Goal: Find specific page/section: Find specific page/section

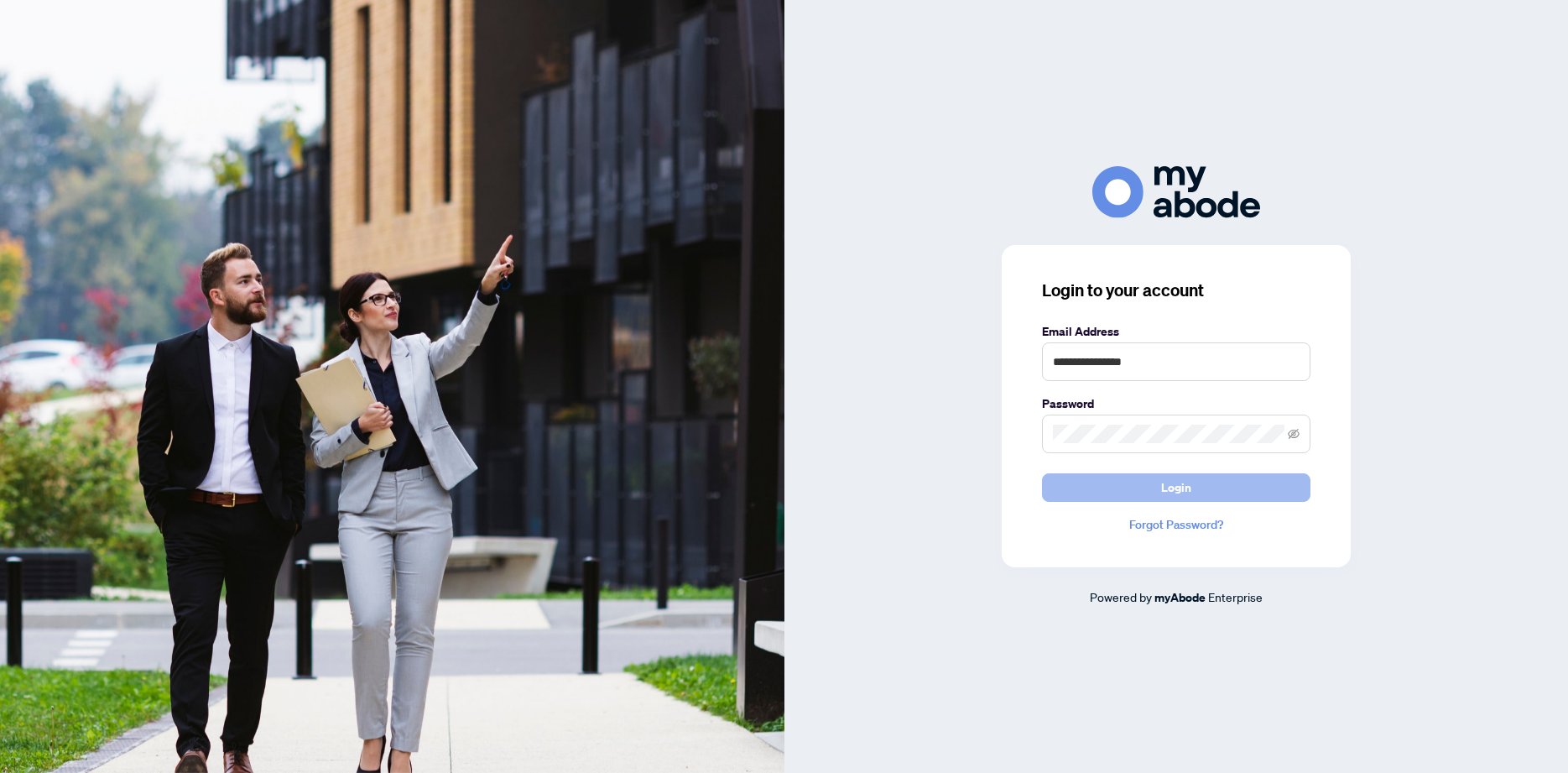
click at [1207, 487] on button "Login" at bounding box center [1176, 487] width 269 height 29
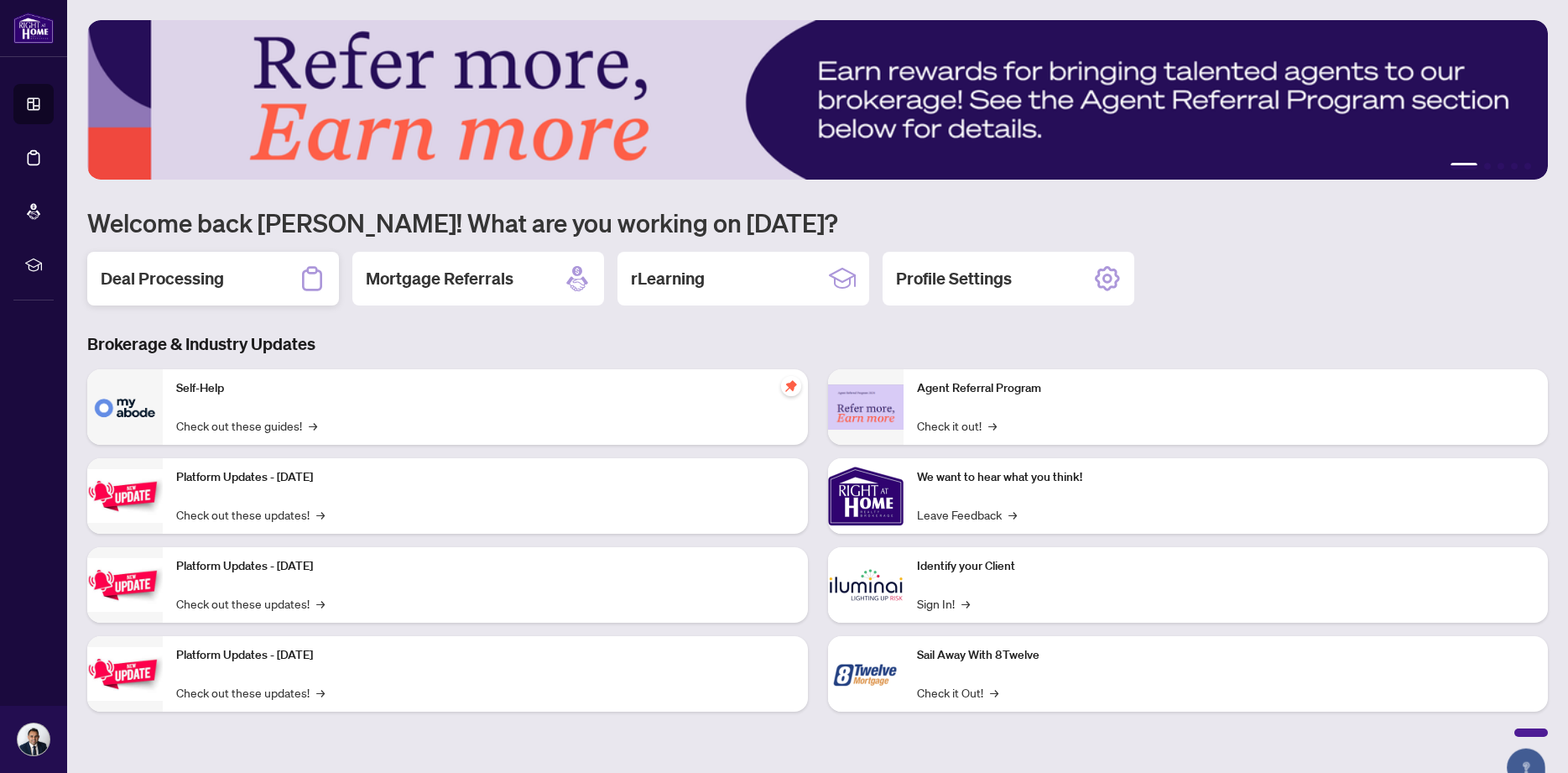
click at [186, 269] on h2 "Deal Processing" at bounding box center [162, 279] width 123 height 24
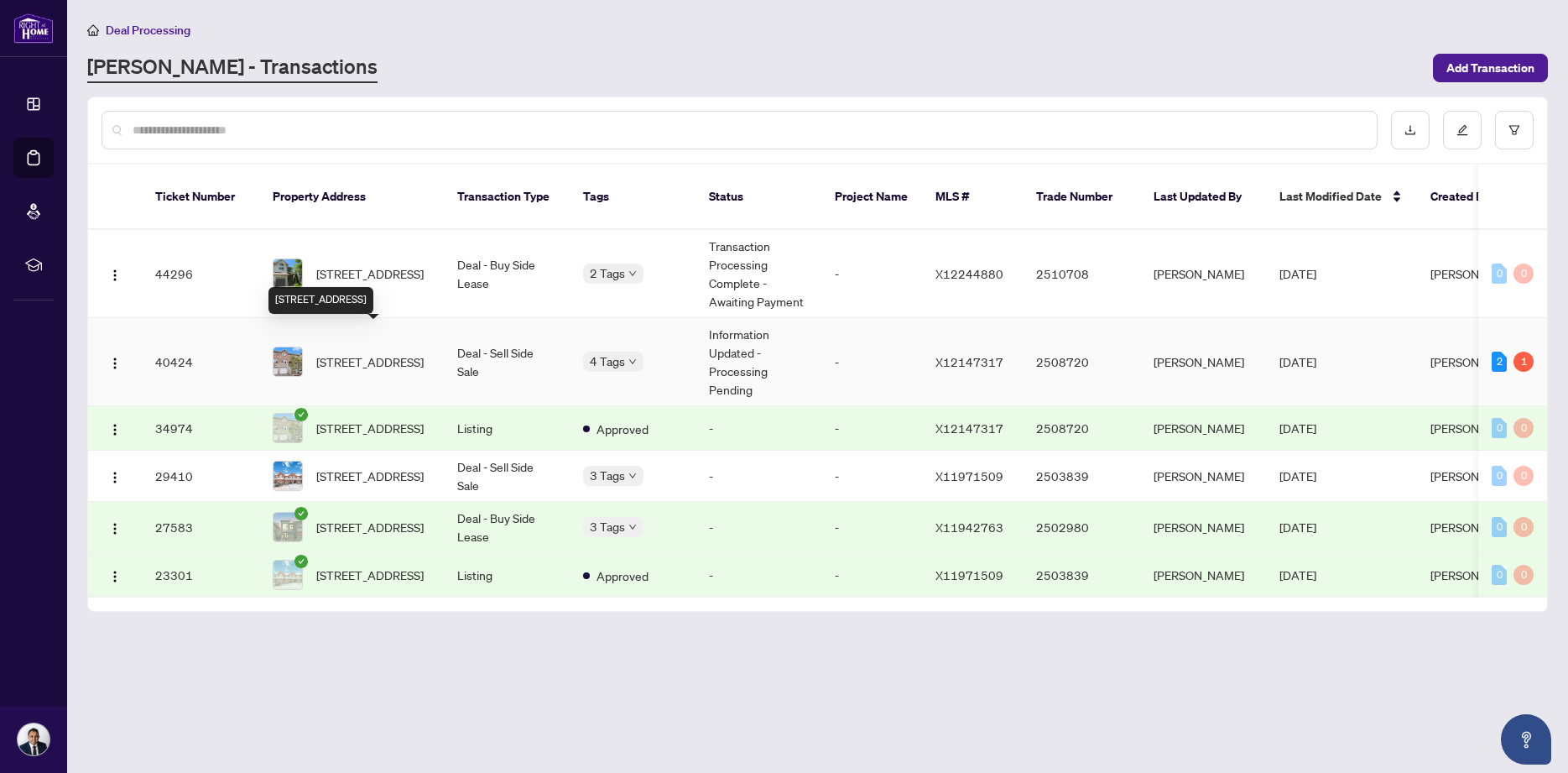
click at [349, 352] on span "[STREET_ADDRESS]" at bounding box center [370, 361] width 107 height 19
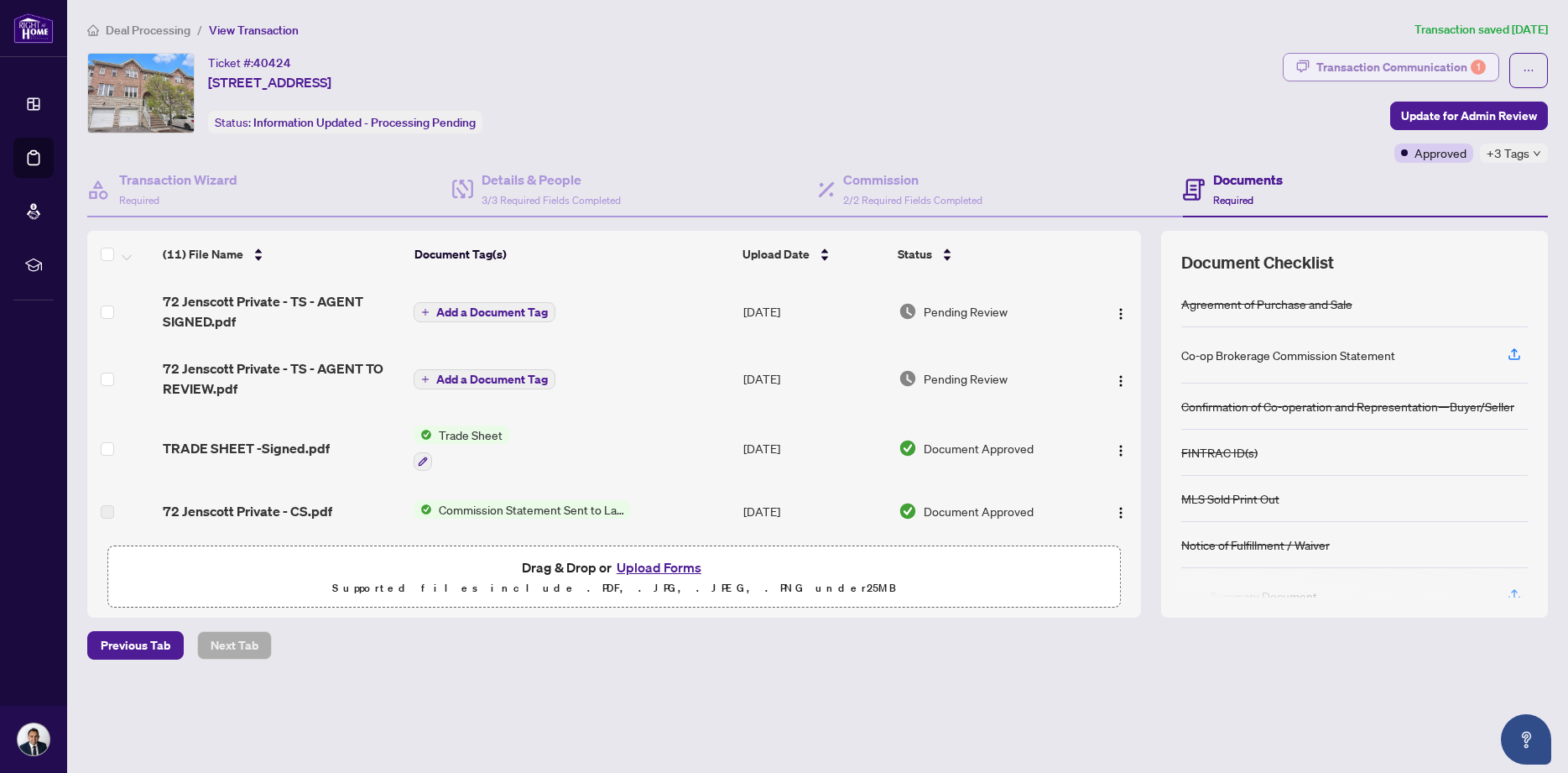
click at [1361, 69] on div "Transaction Communication 1" at bounding box center [1401, 66] width 170 height 27
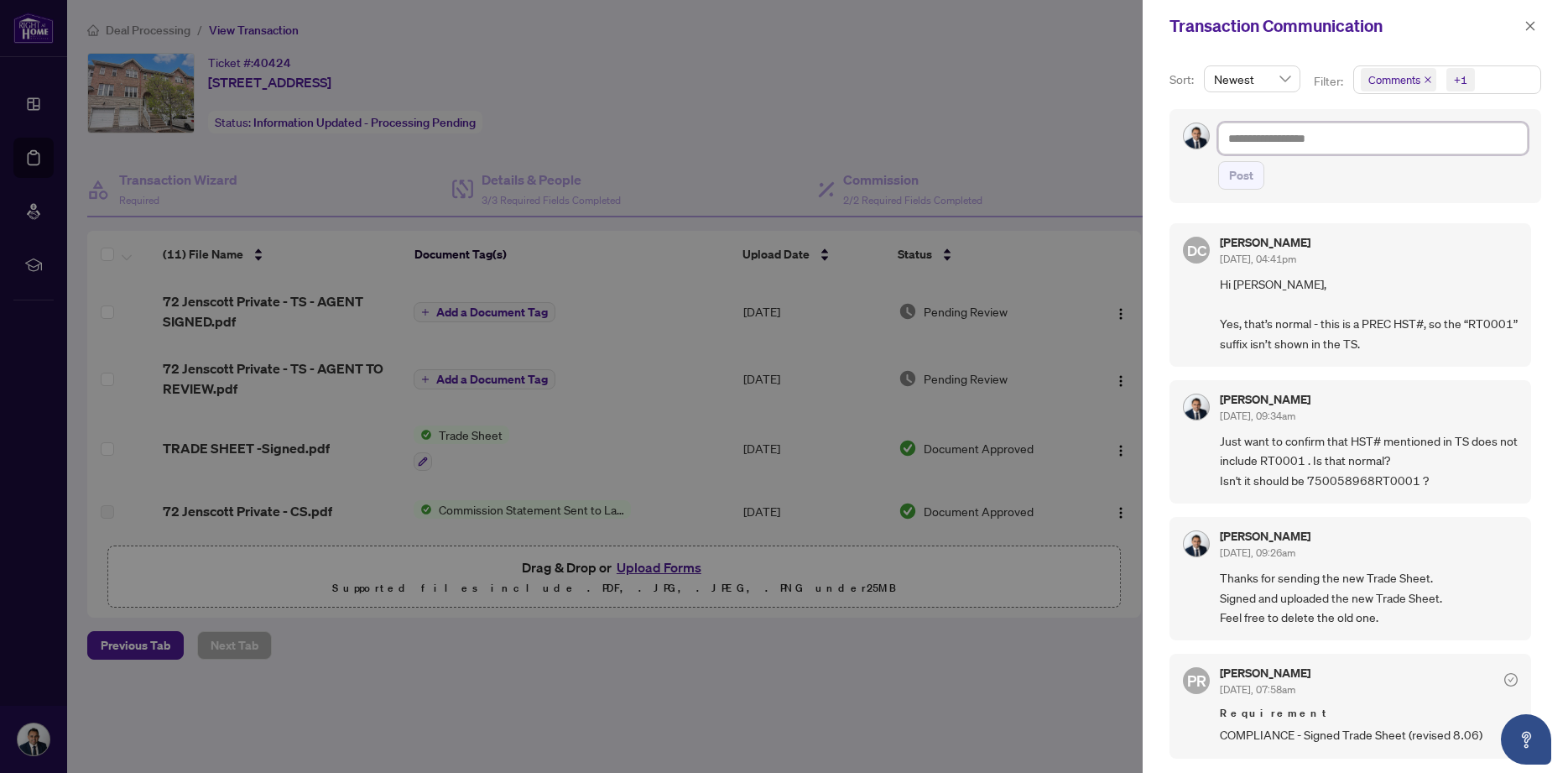
click at [1280, 139] on textarea at bounding box center [1373, 138] width 310 height 32
click at [1482, 75] on span "Comments +1" at bounding box center [1448, 79] width 187 height 27
click at [1371, 195] on span "Select Activity History" at bounding box center [1371, 196] width 14 height 14
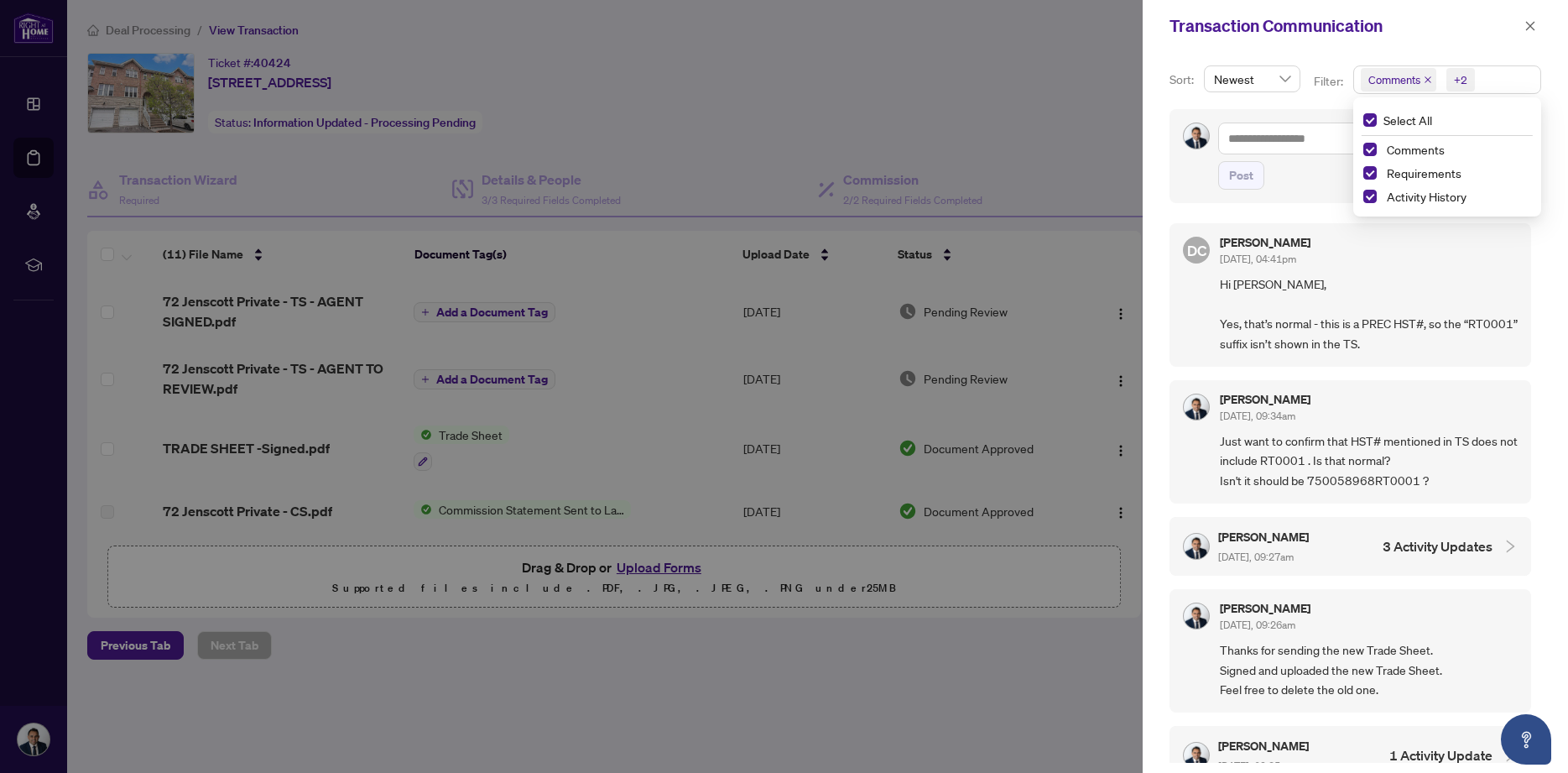
click at [1207, 183] on div "Post" at bounding box center [1356, 156] width 372 height 94
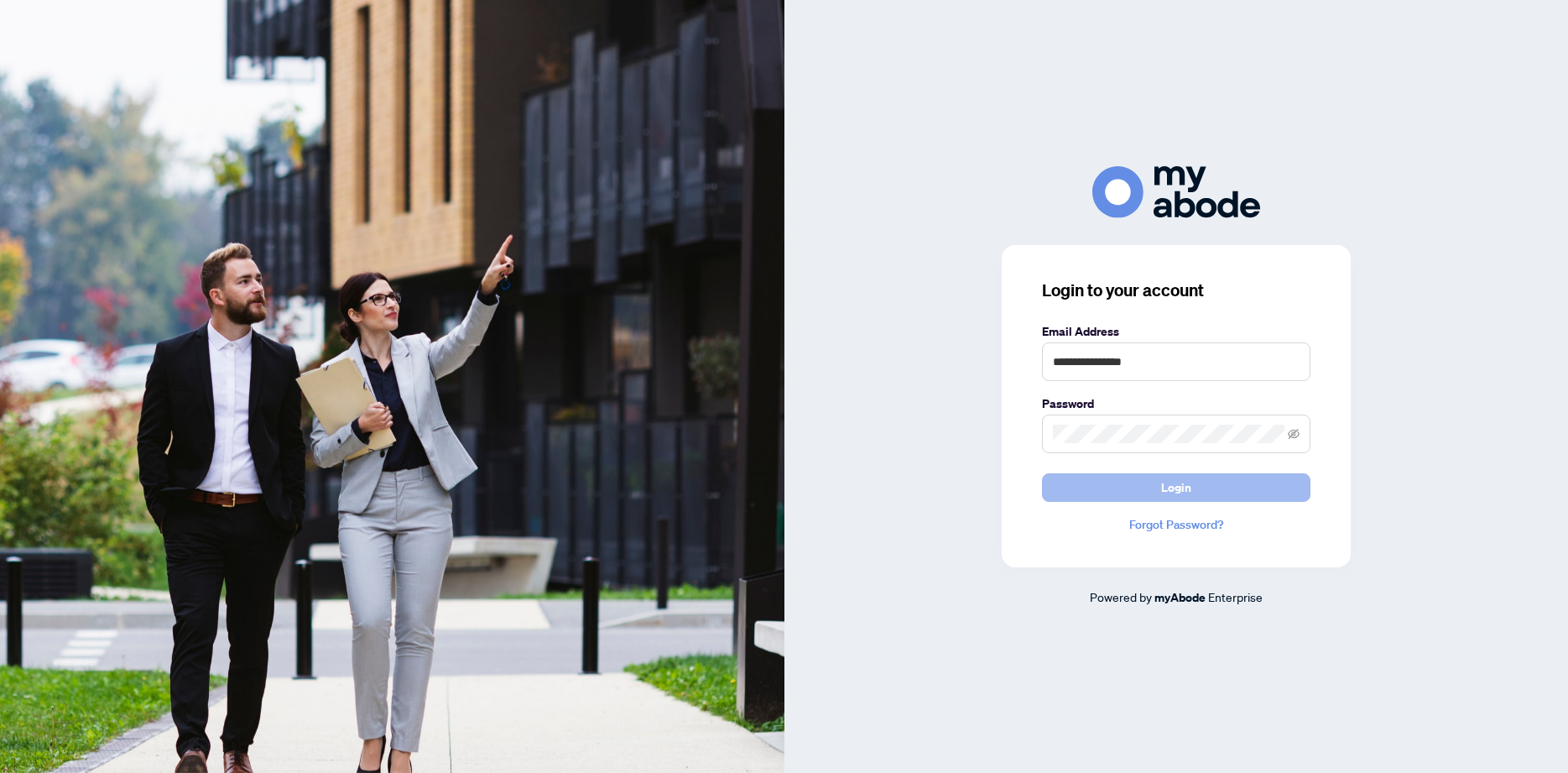
click at [1164, 477] on span "Login" at bounding box center [1176, 487] width 30 height 27
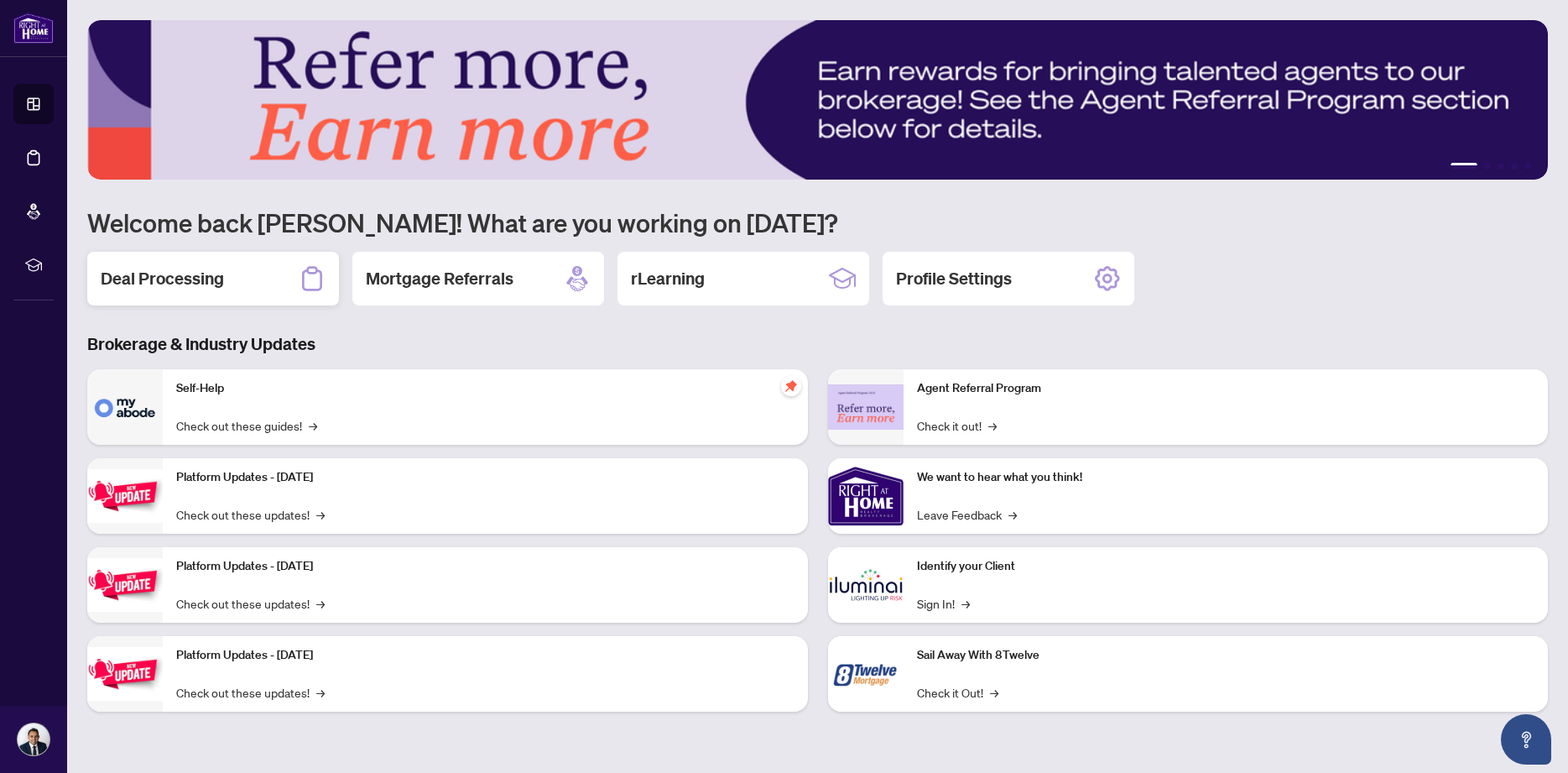
click at [190, 285] on h2 "Deal Processing" at bounding box center [162, 279] width 123 height 24
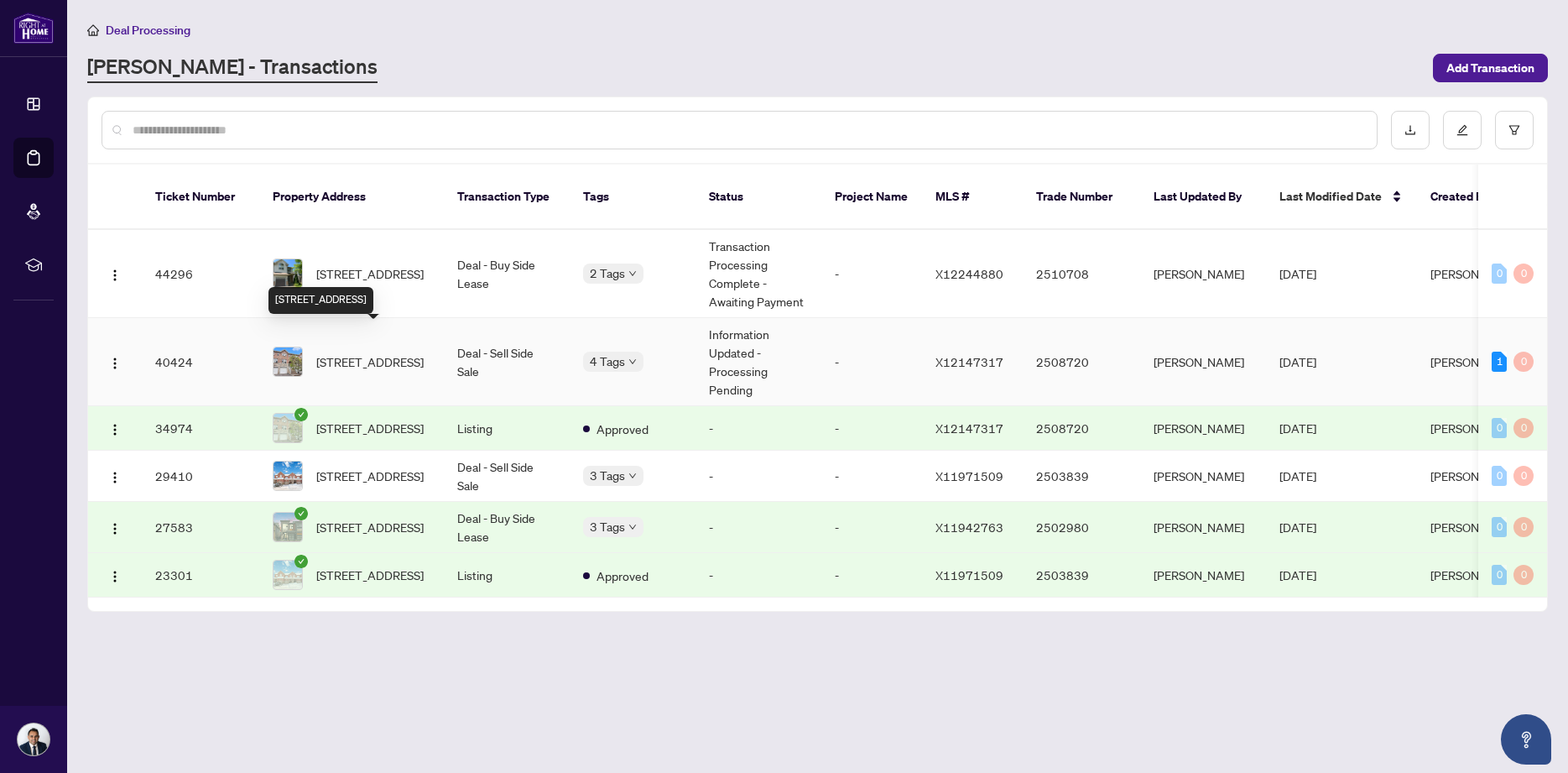
click at [394, 352] on span "[STREET_ADDRESS]" at bounding box center [370, 361] width 107 height 19
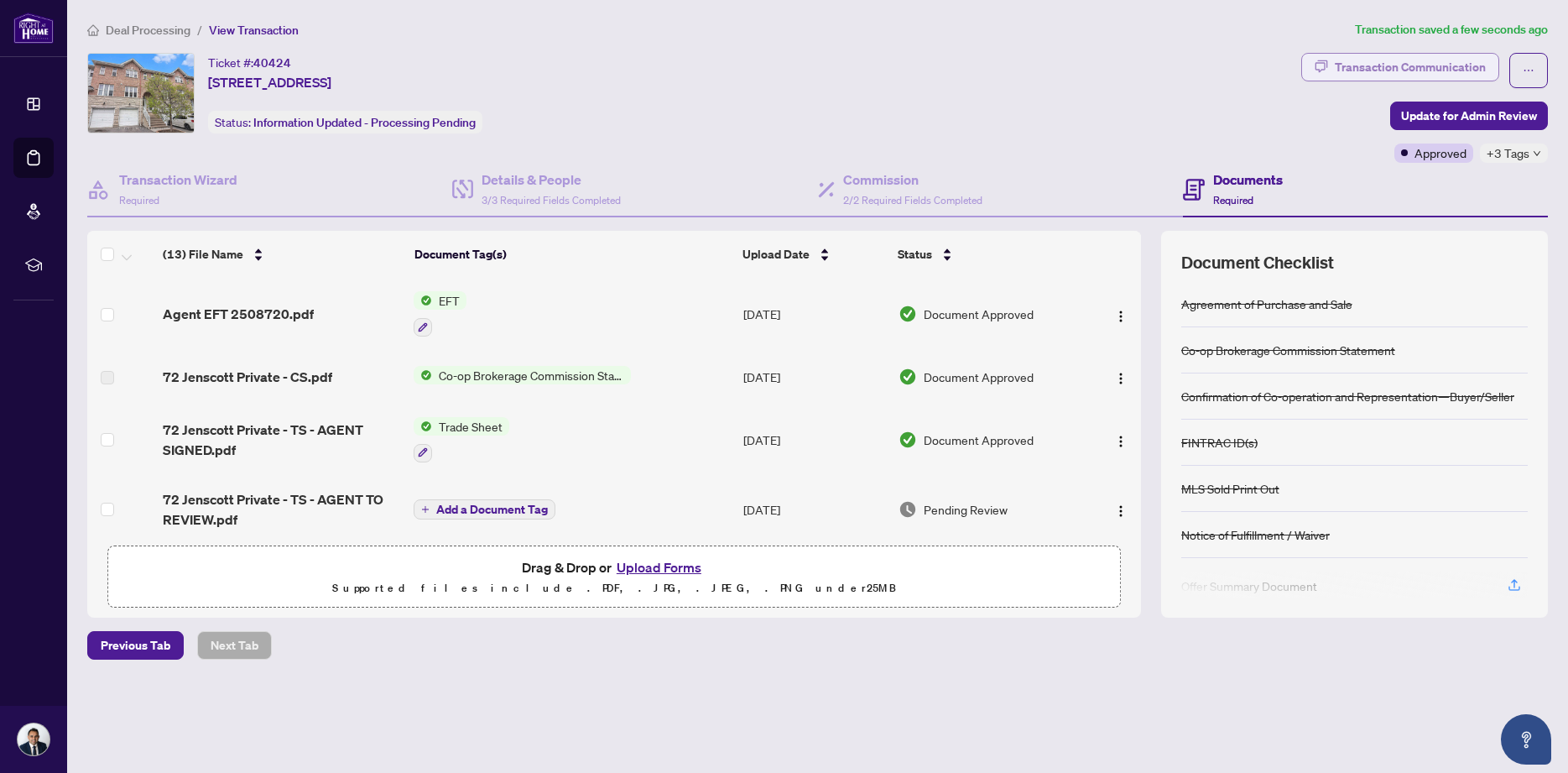
click at [1395, 65] on div "Transaction Communication" at bounding box center [1410, 66] width 151 height 27
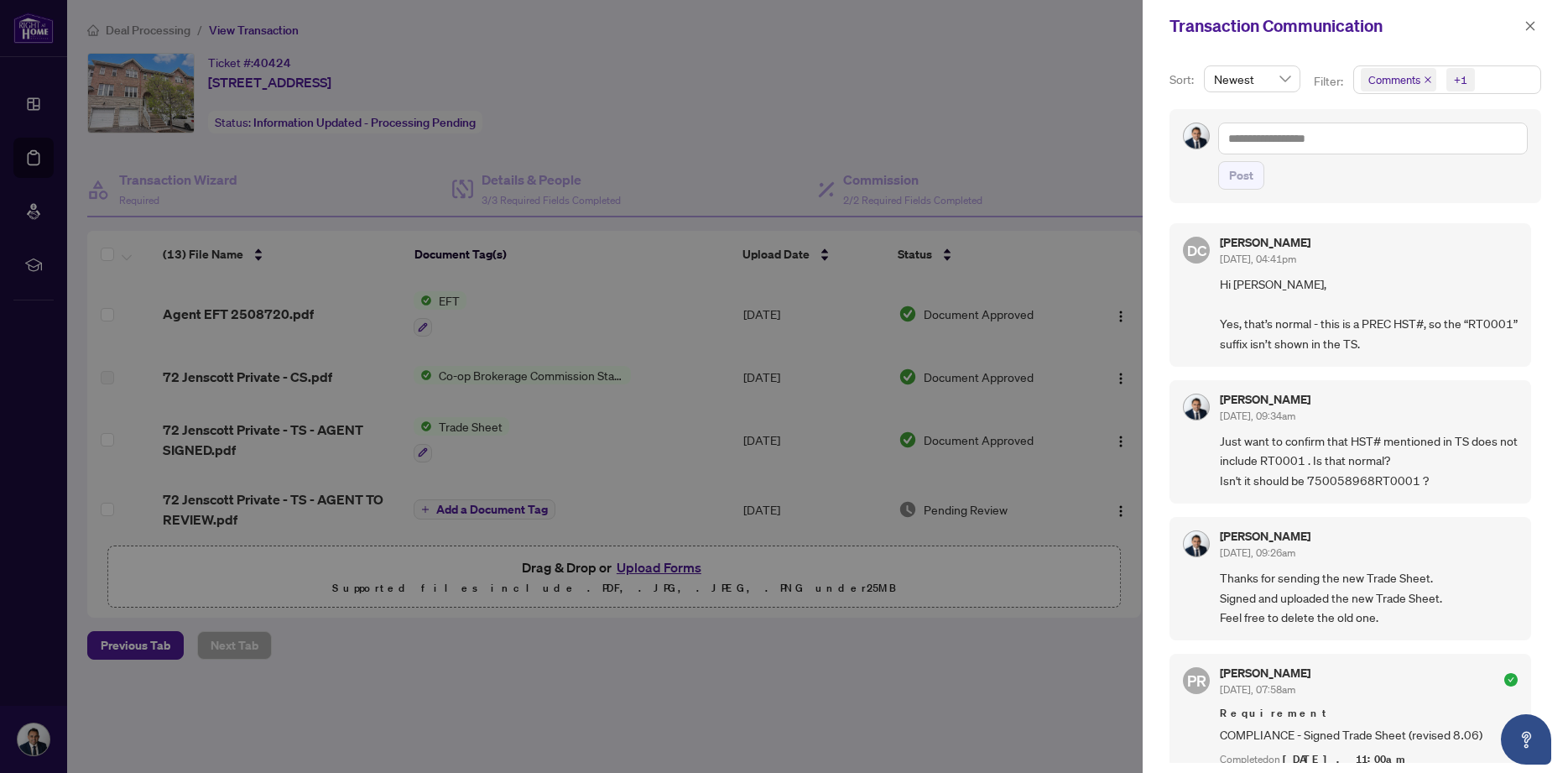
click at [1486, 78] on span "Comments +1" at bounding box center [1448, 79] width 187 height 27
click at [1387, 199] on span "Activity History" at bounding box center [1427, 195] width 79 height 15
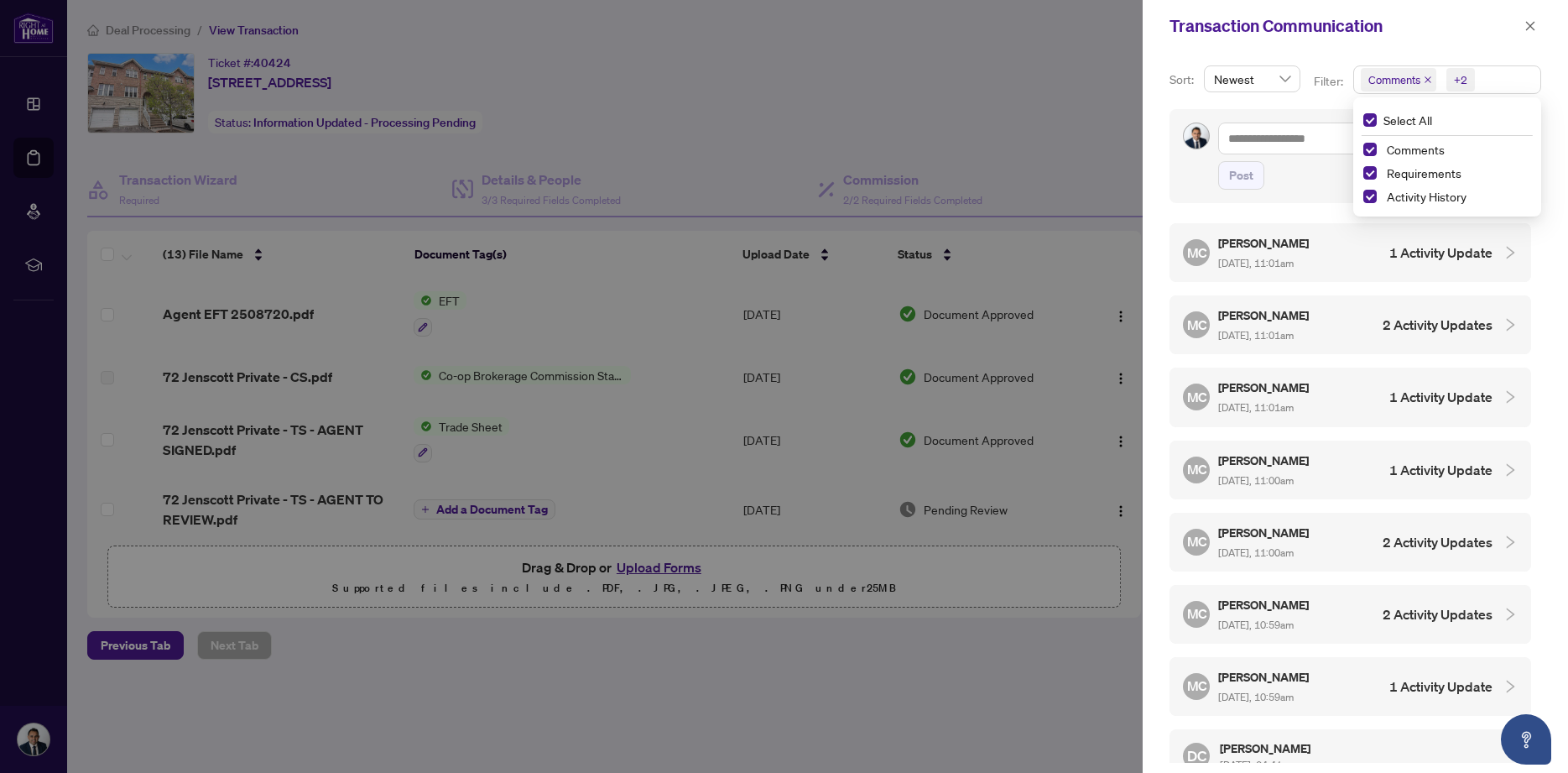
click at [1173, 187] on div "Post" at bounding box center [1356, 156] width 372 height 94
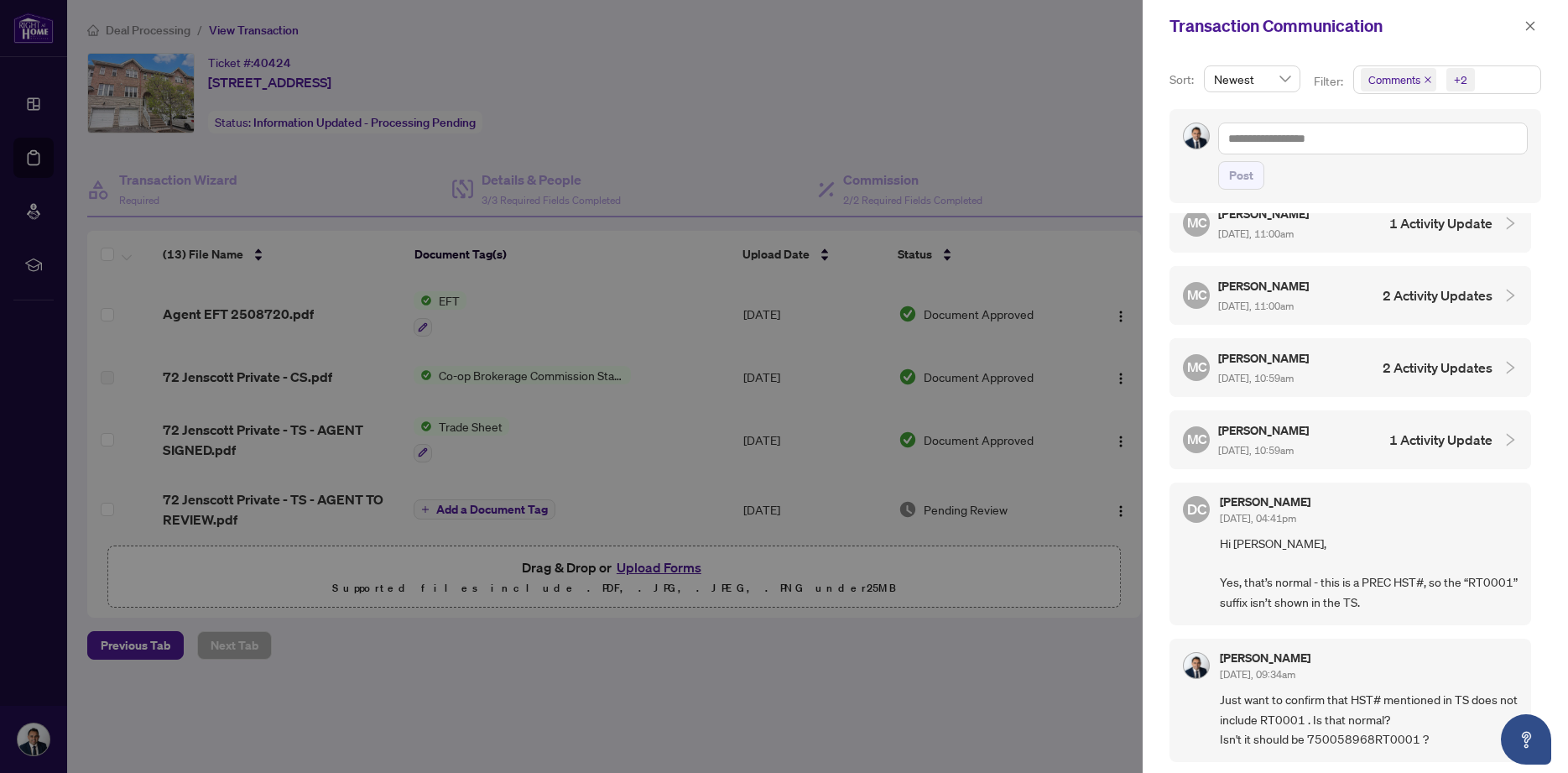
scroll to position [272, 0]
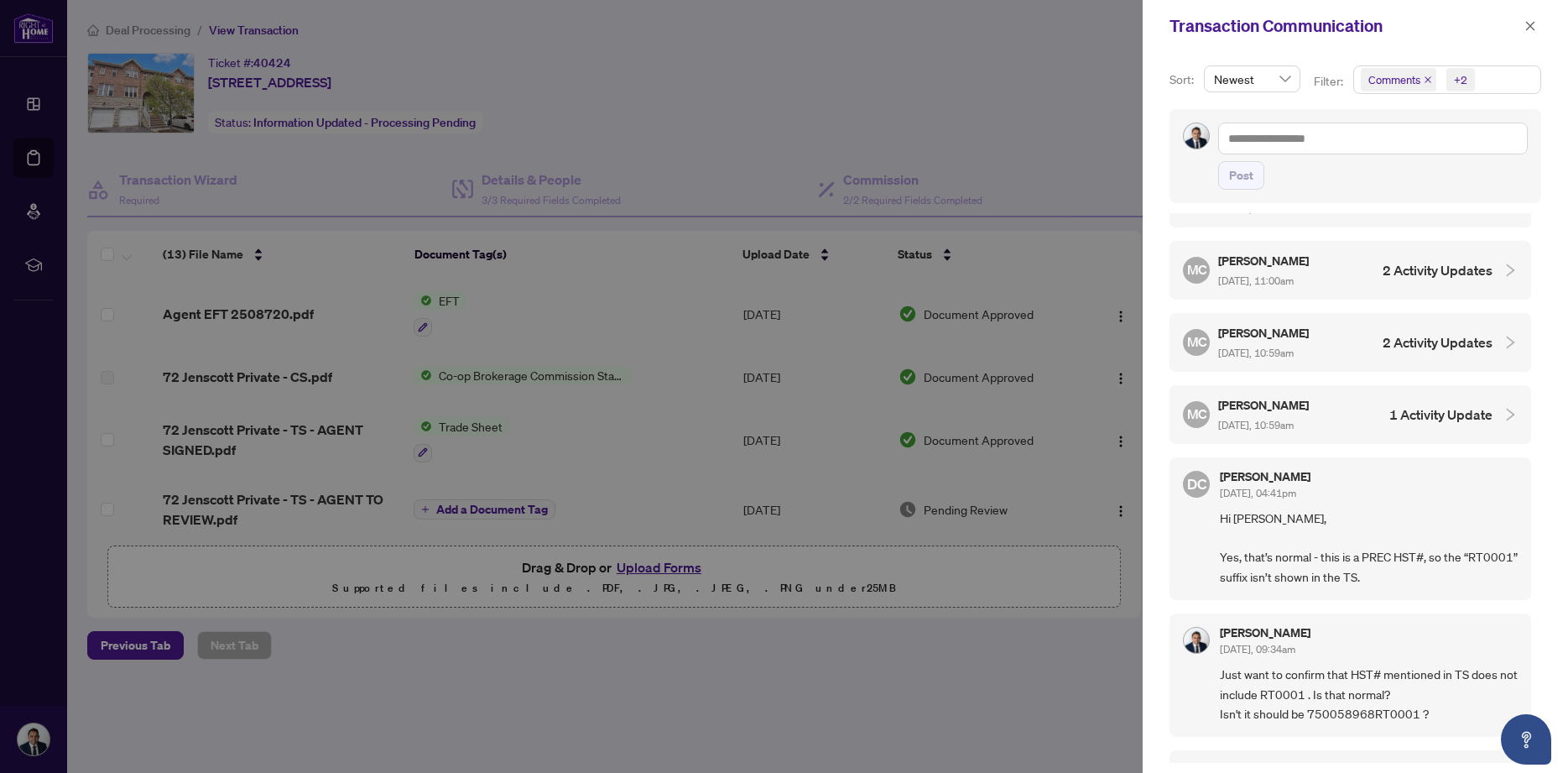
click at [1288, 400] on h5 "[PERSON_NAME]" at bounding box center [1265, 404] width 93 height 19
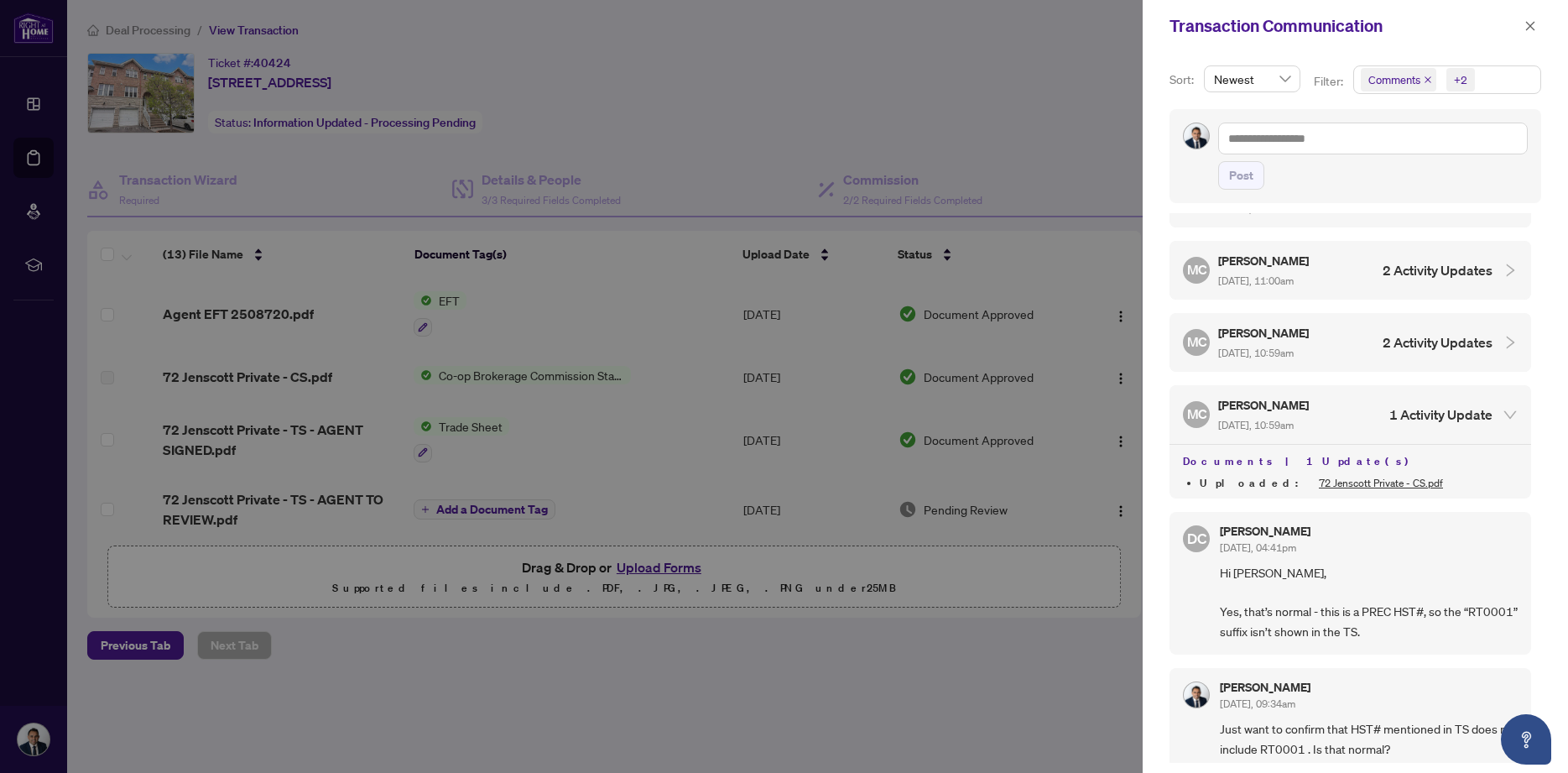
click at [1294, 346] on span "[DATE], 10:59am" at bounding box center [1256, 352] width 75 height 13
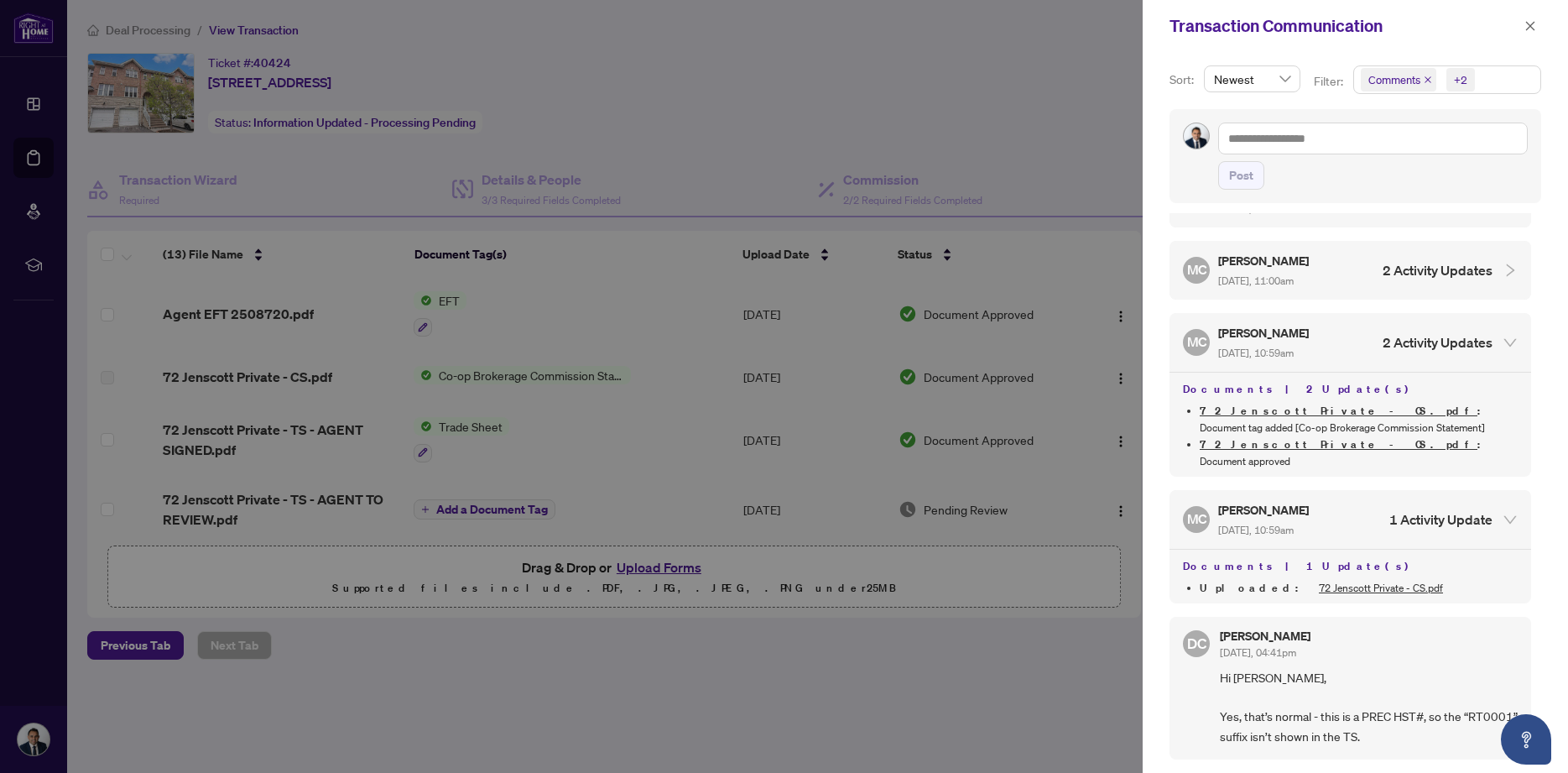
scroll to position [182, 0]
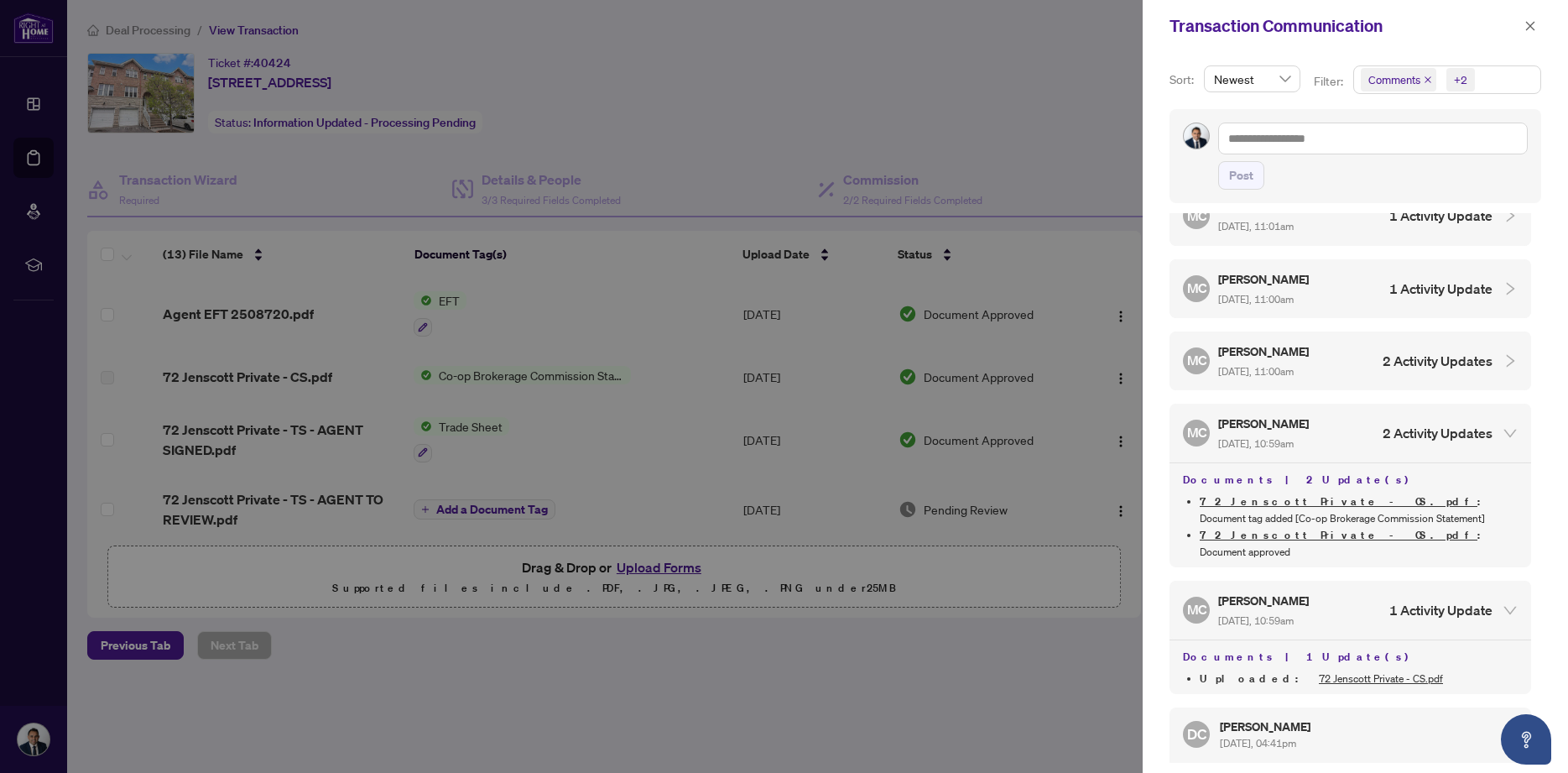
click at [1309, 354] on h5 "[PERSON_NAME]" at bounding box center [1265, 350] width 93 height 19
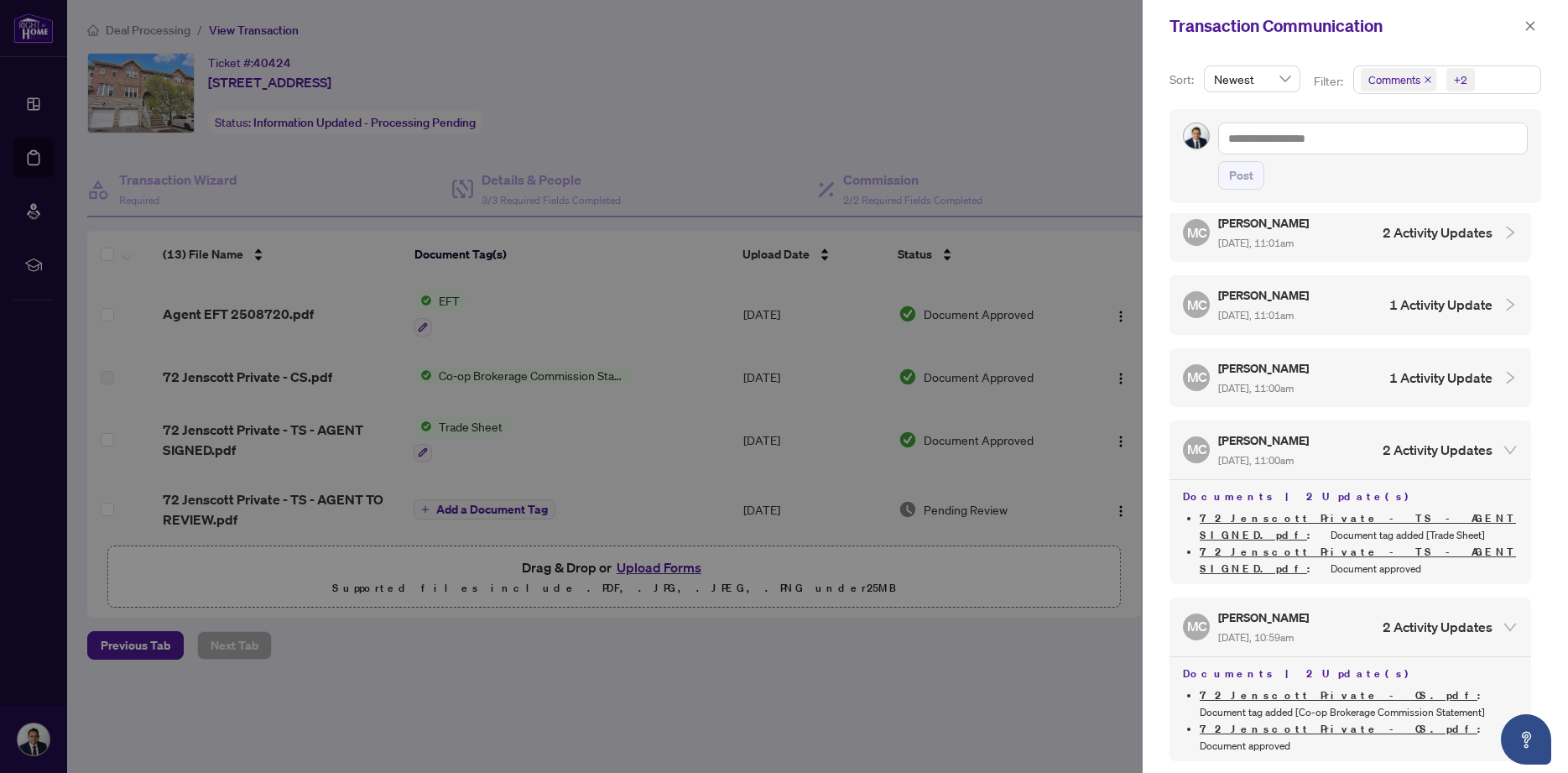
scroll to position [90, 0]
click at [1294, 383] on span "[DATE], 11:00am" at bounding box center [1256, 389] width 75 height 13
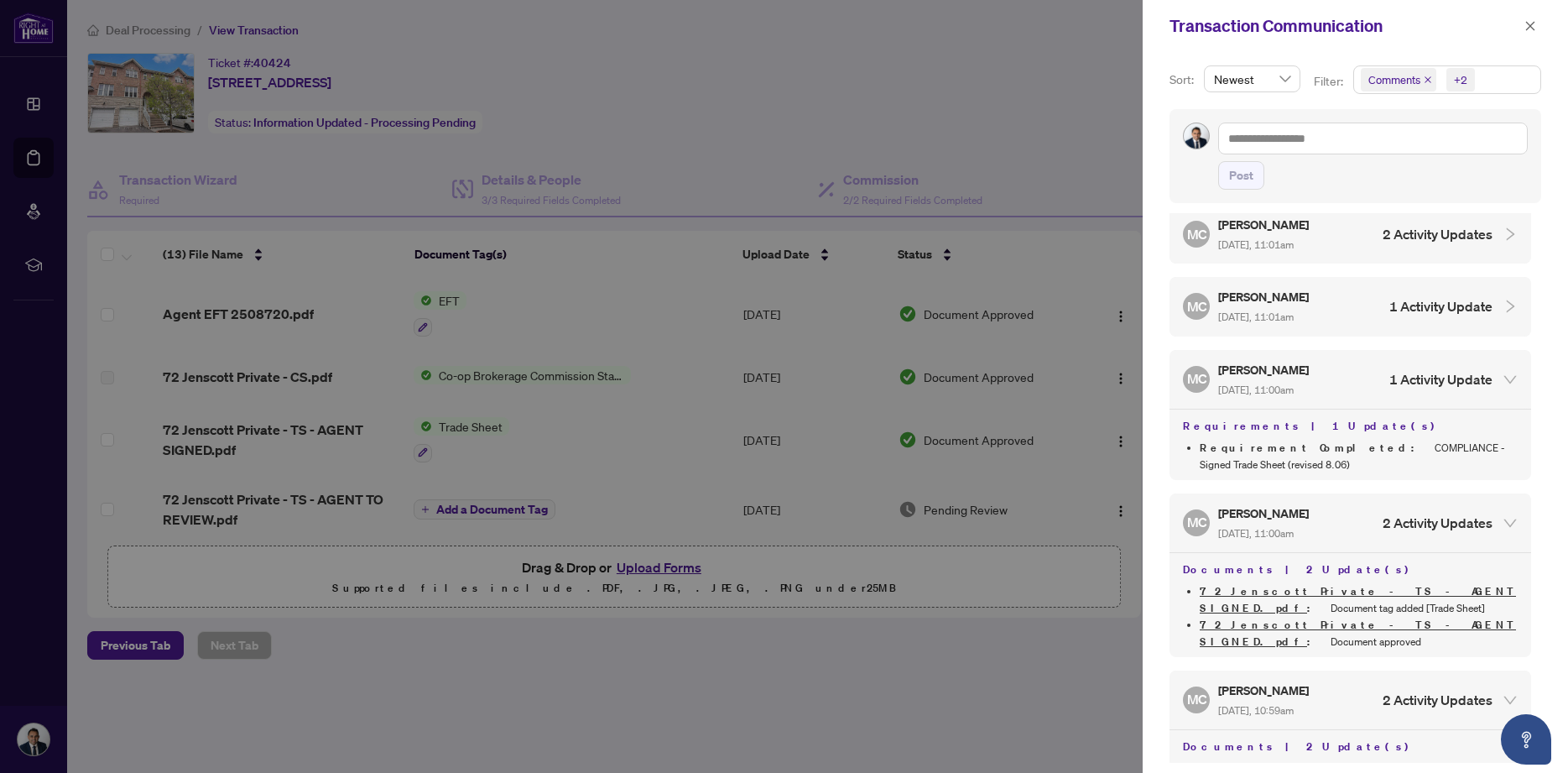
click at [1294, 311] on span "[DATE], 11:01am" at bounding box center [1256, 317] width 75 height 13
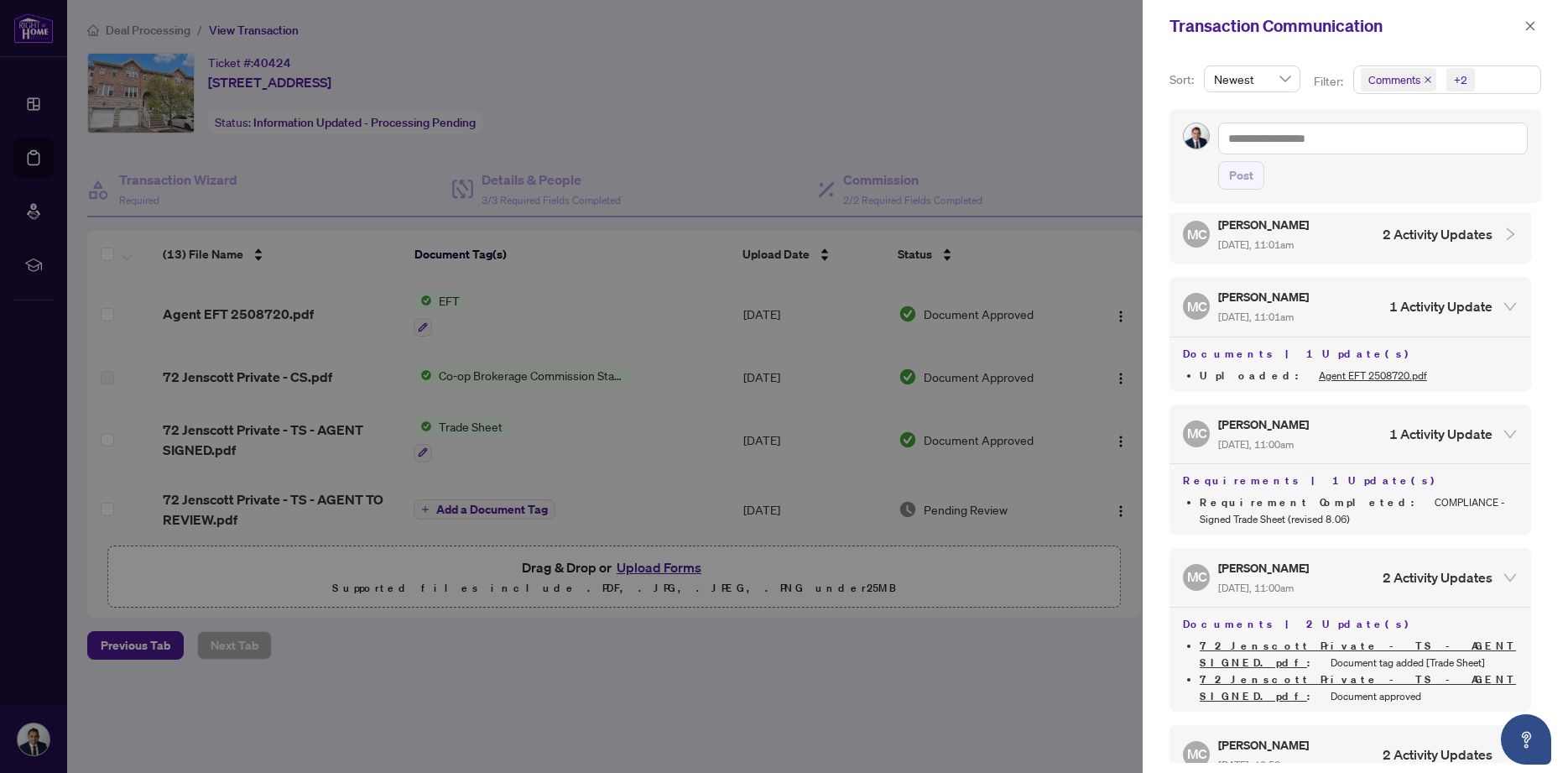
scroll to position [0, 0]
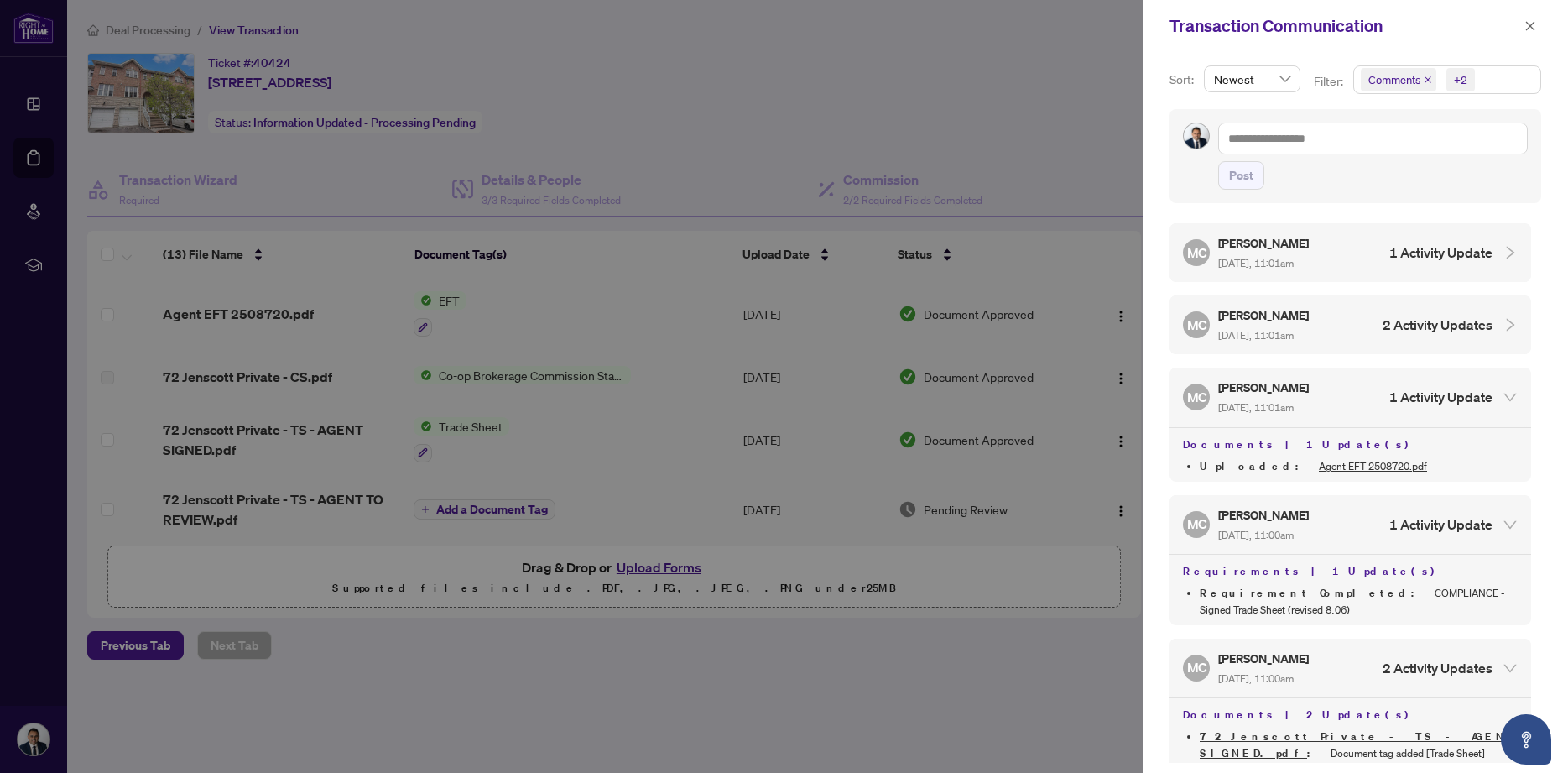
click at [1312, 313] on h5 "[PERSON_NAME]" at bounding box center [1265, 315] width 93 height 19
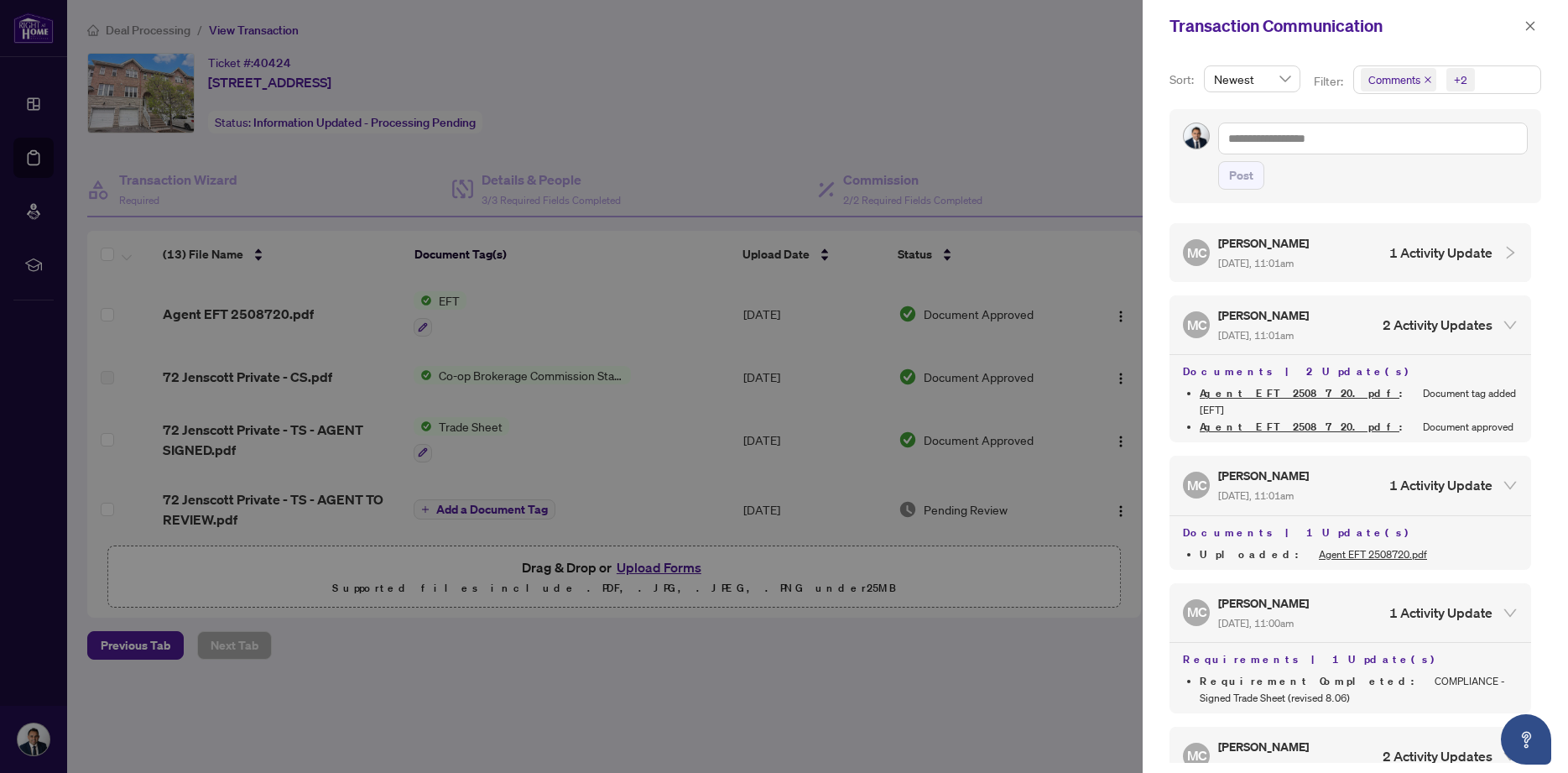
click at [1346, 257] on div "MC [PERSON_NAME] [DATE], 11:01am 1 Activity Update" at bounding box center [1338, 252] width 310 height 39
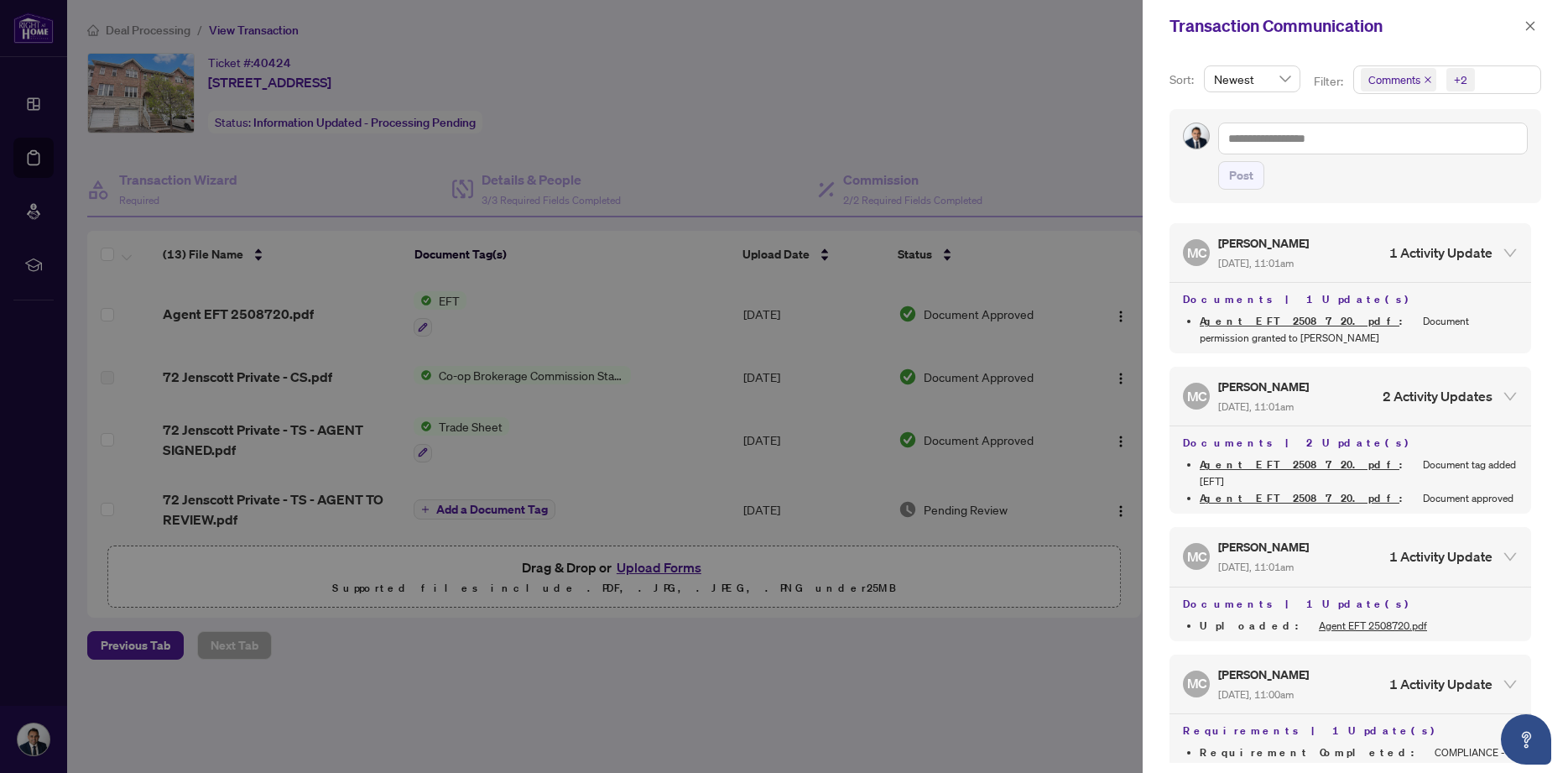
click at [1045, 123] on div at bounding box center [784, 386] width 1568 height 773
click at [1534, 32] on icon "close" at bounding box center [1530, 26] width 12 height 12
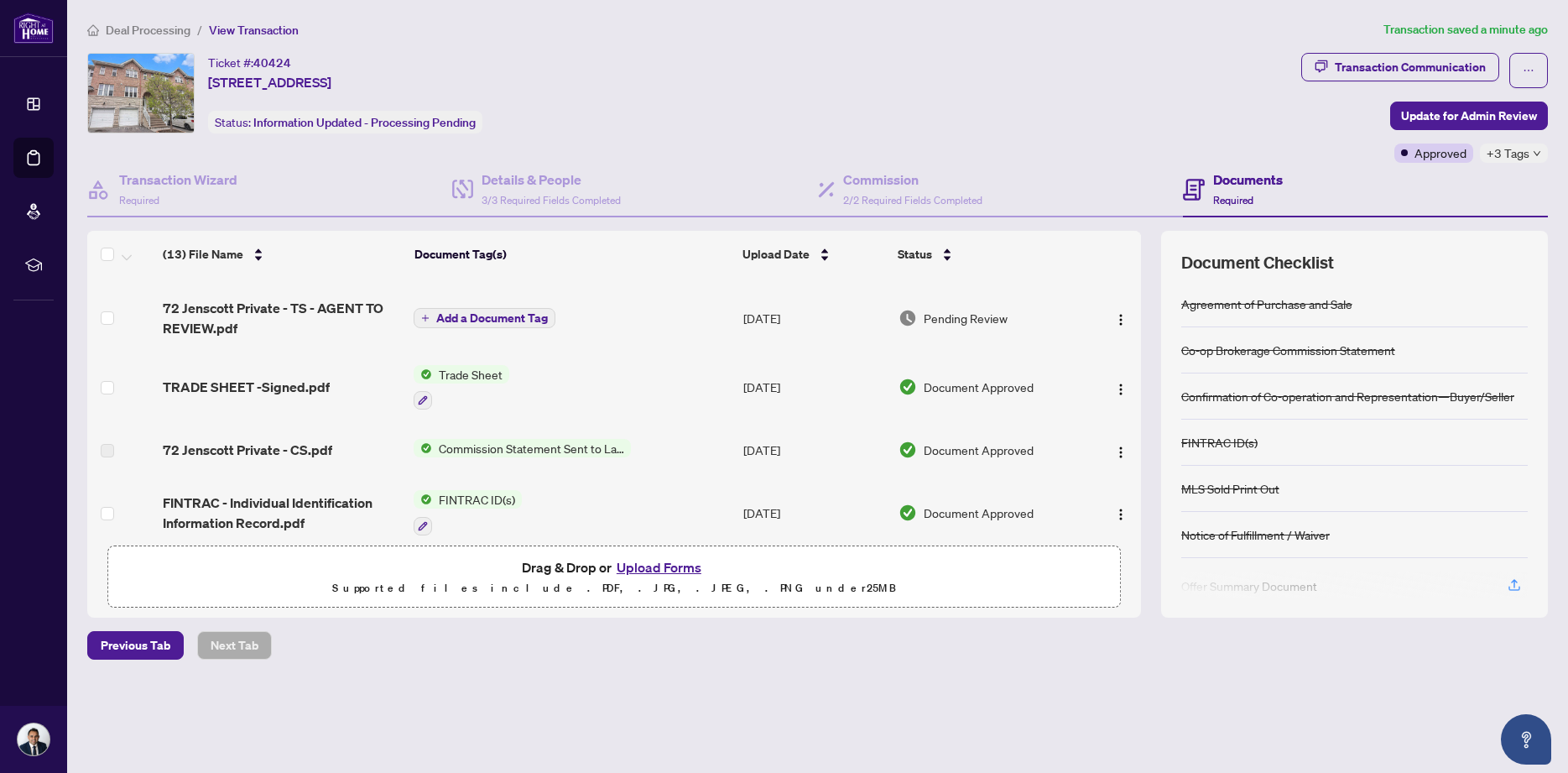
scroll to position [95, 0]
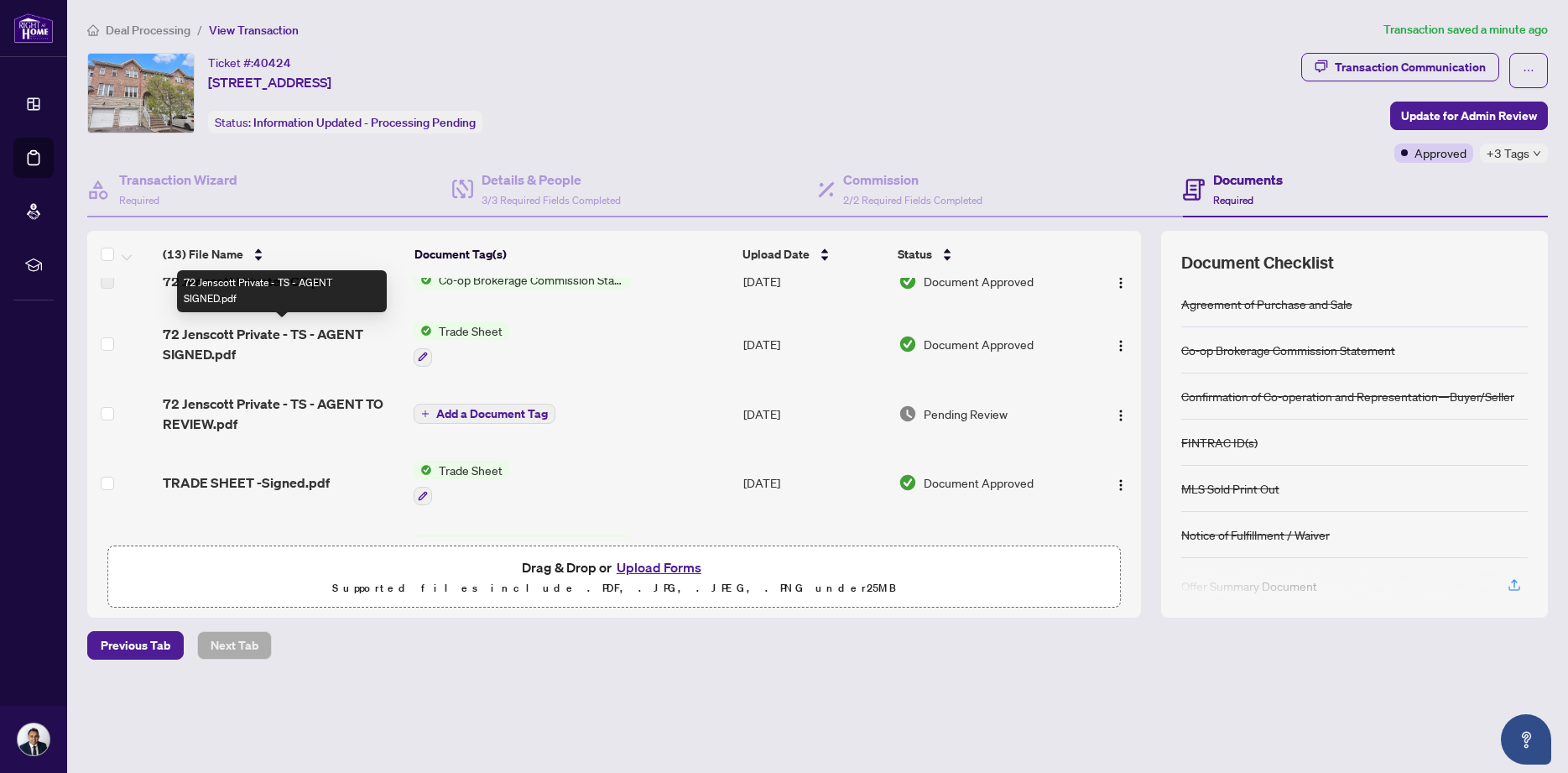
click at [297, 332] on span "72 Jenscott Private - TS - AGENT SIGNED.pdf" at bounding box center [282, 343] width 238 height 41
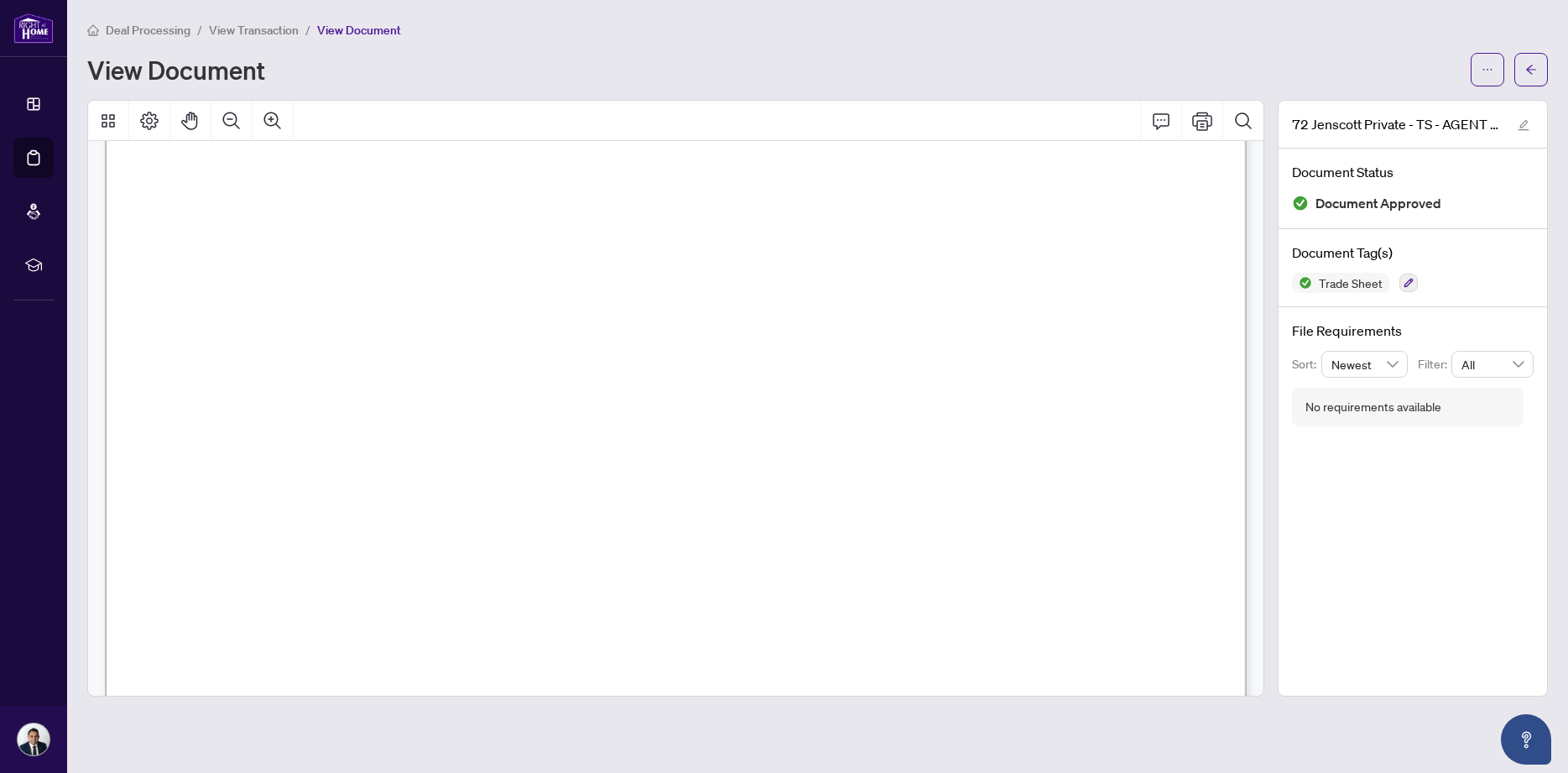
scroll to position [216, 0]
click at [1534, 72] on icon "arrow-left" at bounding box center [1531, 69] width 12 height 12
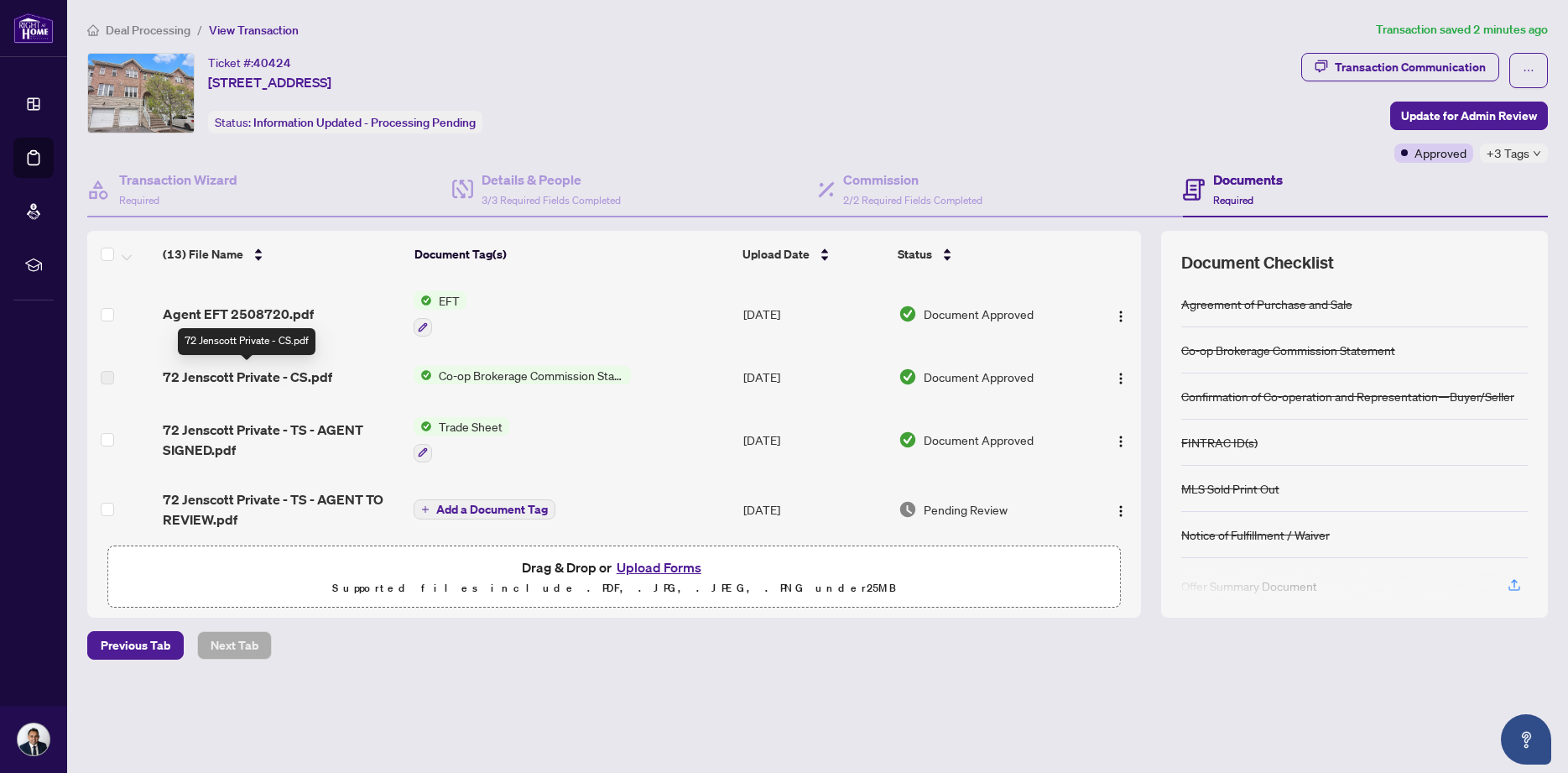
click at [258, 377] on span "72 Jenscott Private - CS.pdf" at bounding box center [247, 377] width 170 height 20
click at [198, 370] on span "72 Jenscott Private - CS.pdf" at bounding box center [247, 377] width 170 height 20
click at [253, 313] on span "Agent EFT 2508720.pdf" at bounding box center [238, 314] width 151 height 20
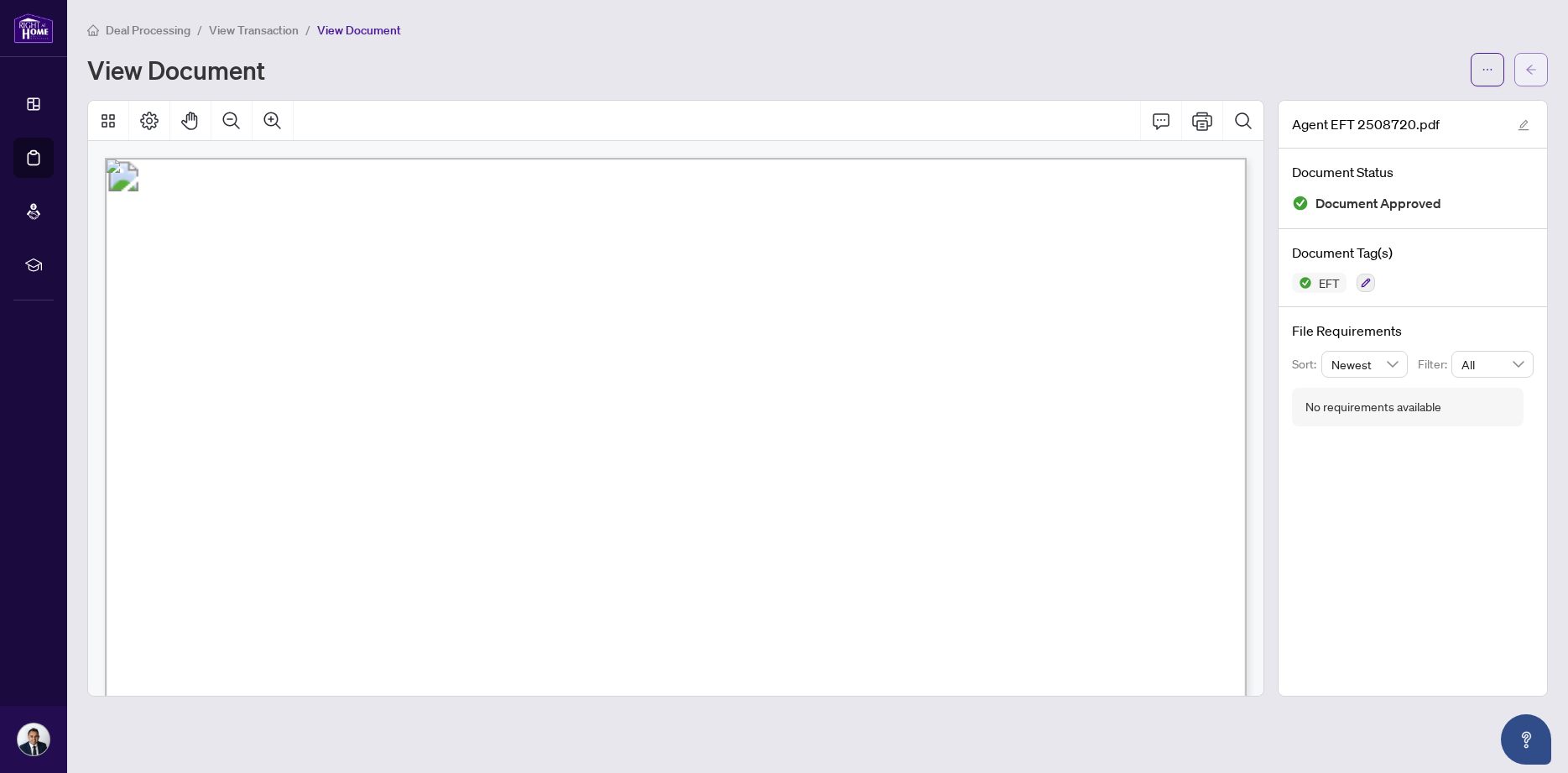
click at [1535, 64] on span "button" at bounding box center [1531, 69] width 12 height 27
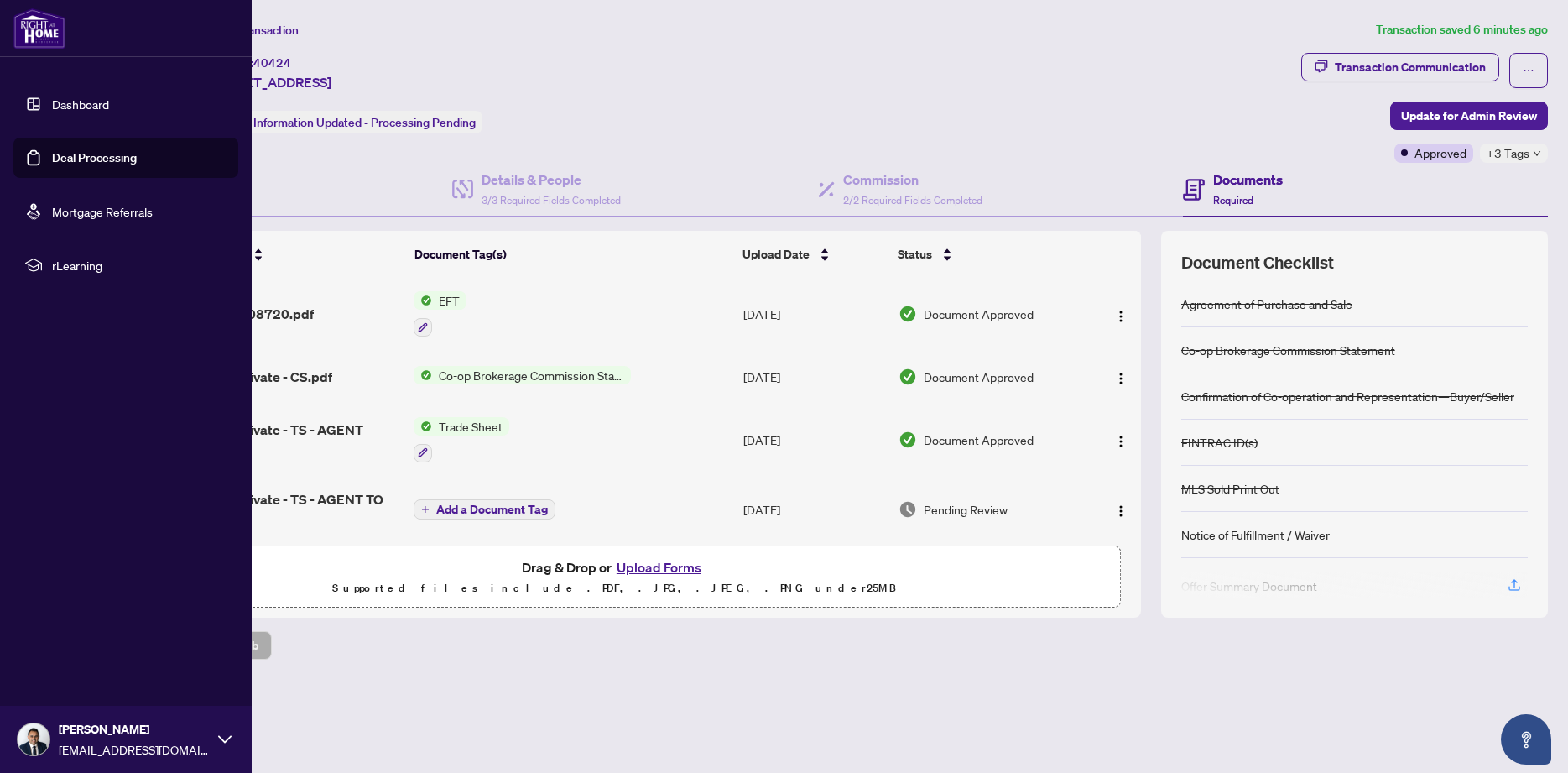
click at [52, 106] on link "Dashboard" at bounding box center [80, 103] width 58 height 15
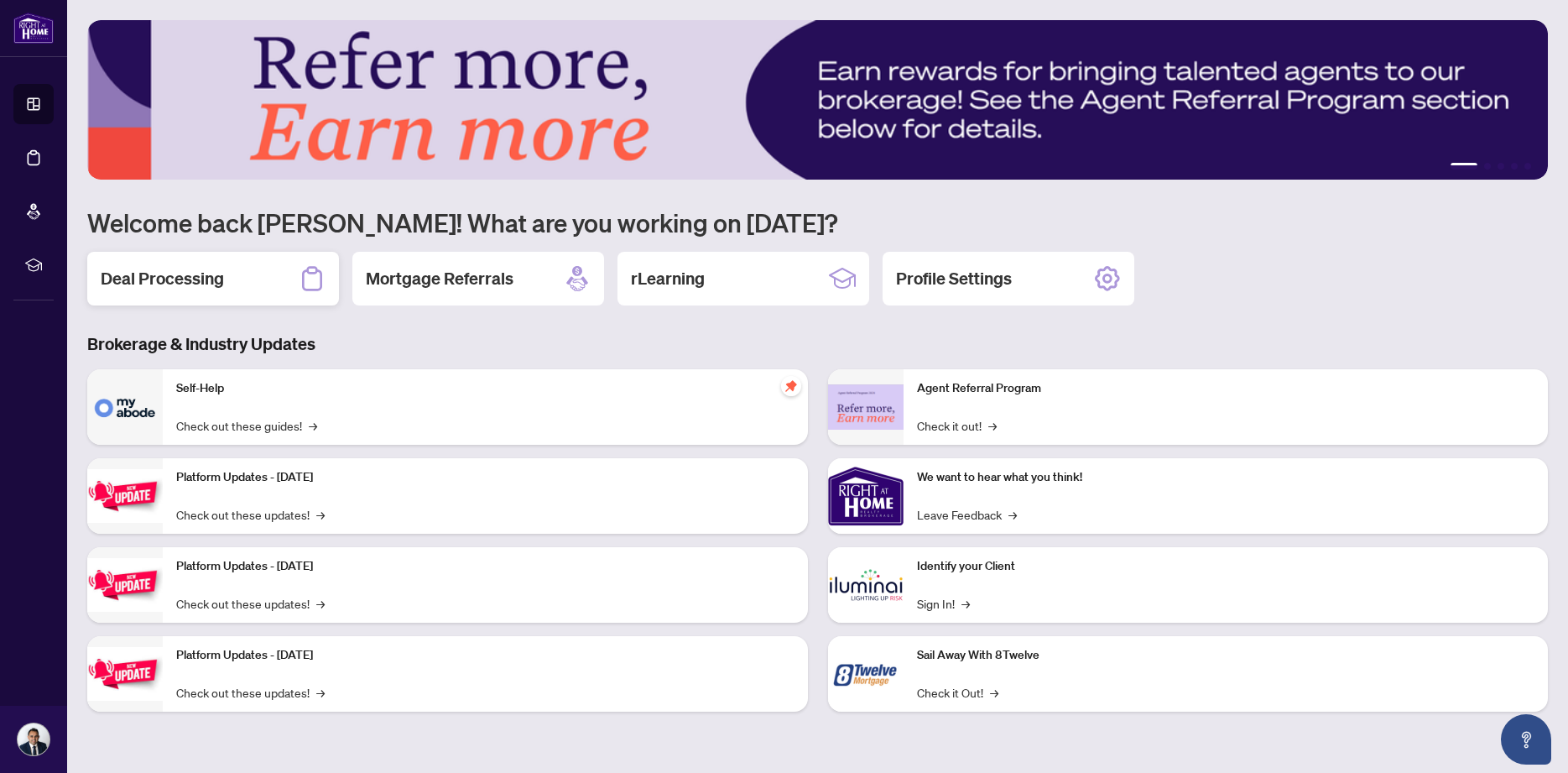
click at [213, 287] on h2 "Deal Processing" at bounding box center [162, 279] width 123 height 24
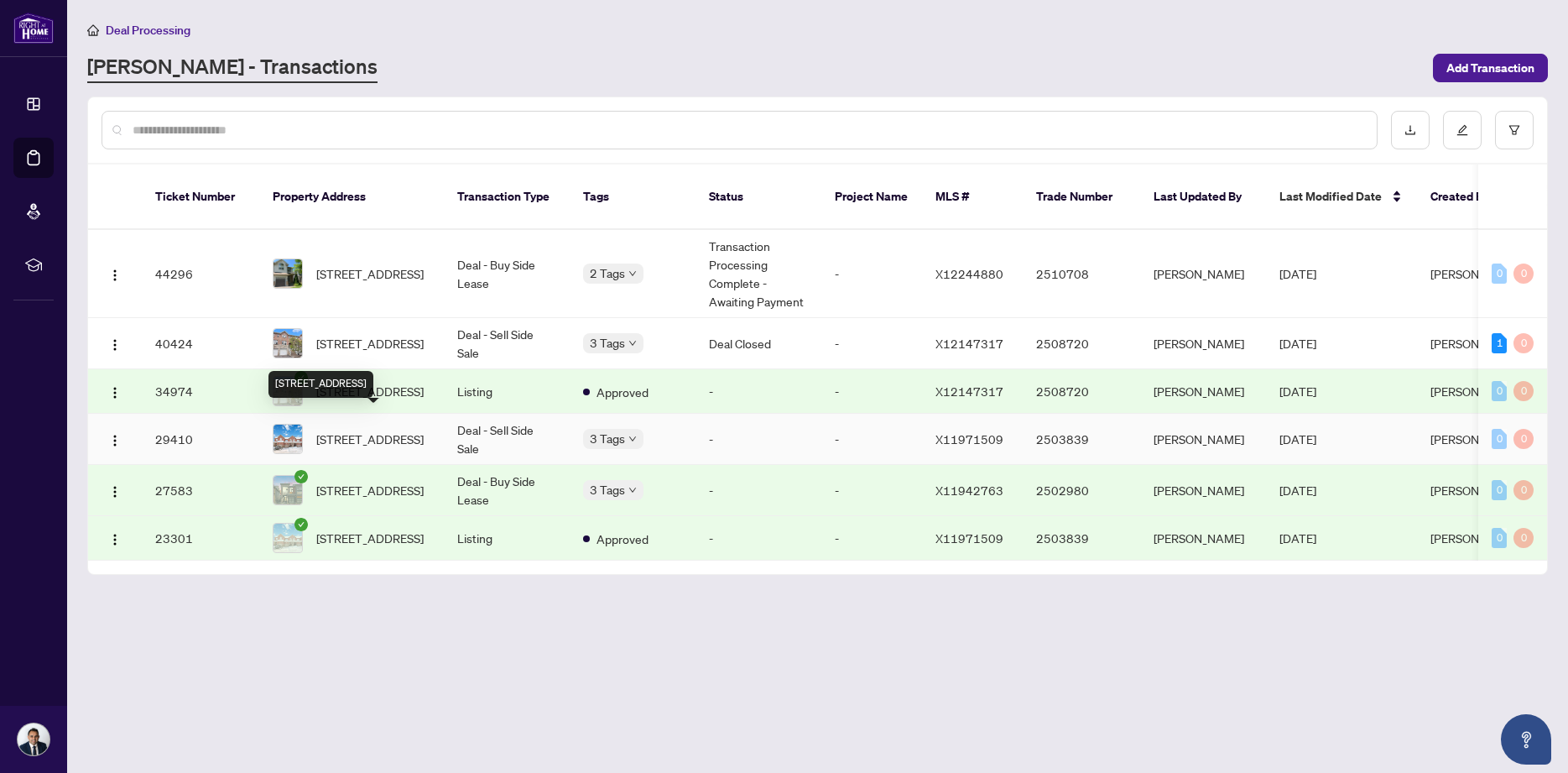
click at [377, 432] on span "[STREET_ADDRESS]" at bounding box center [370, 439] width 107 height 19
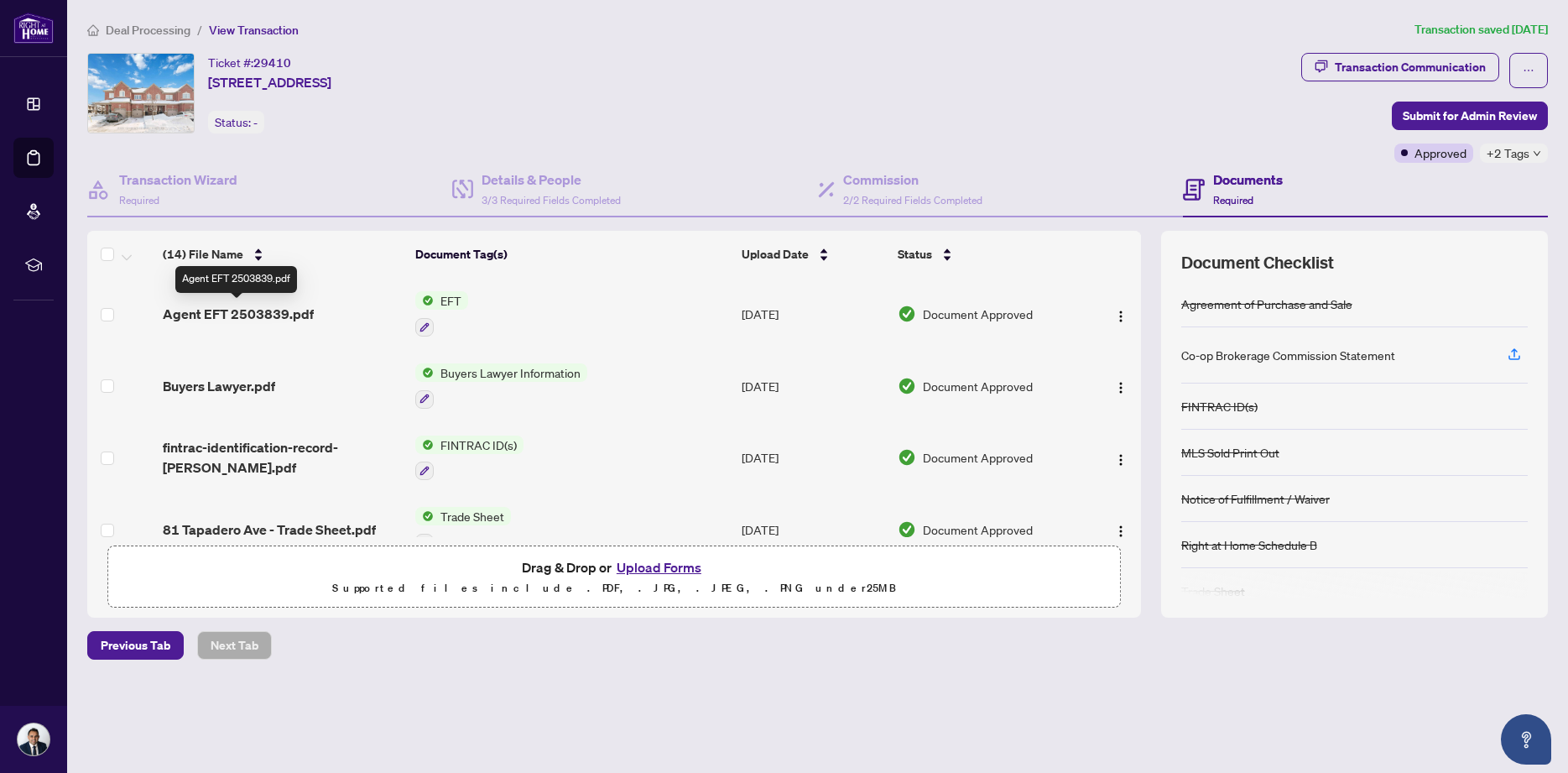
click at [264, 316] on span "Agent EFT 2503839.pdf" at bounding box center [238, 314] width 151 height 20
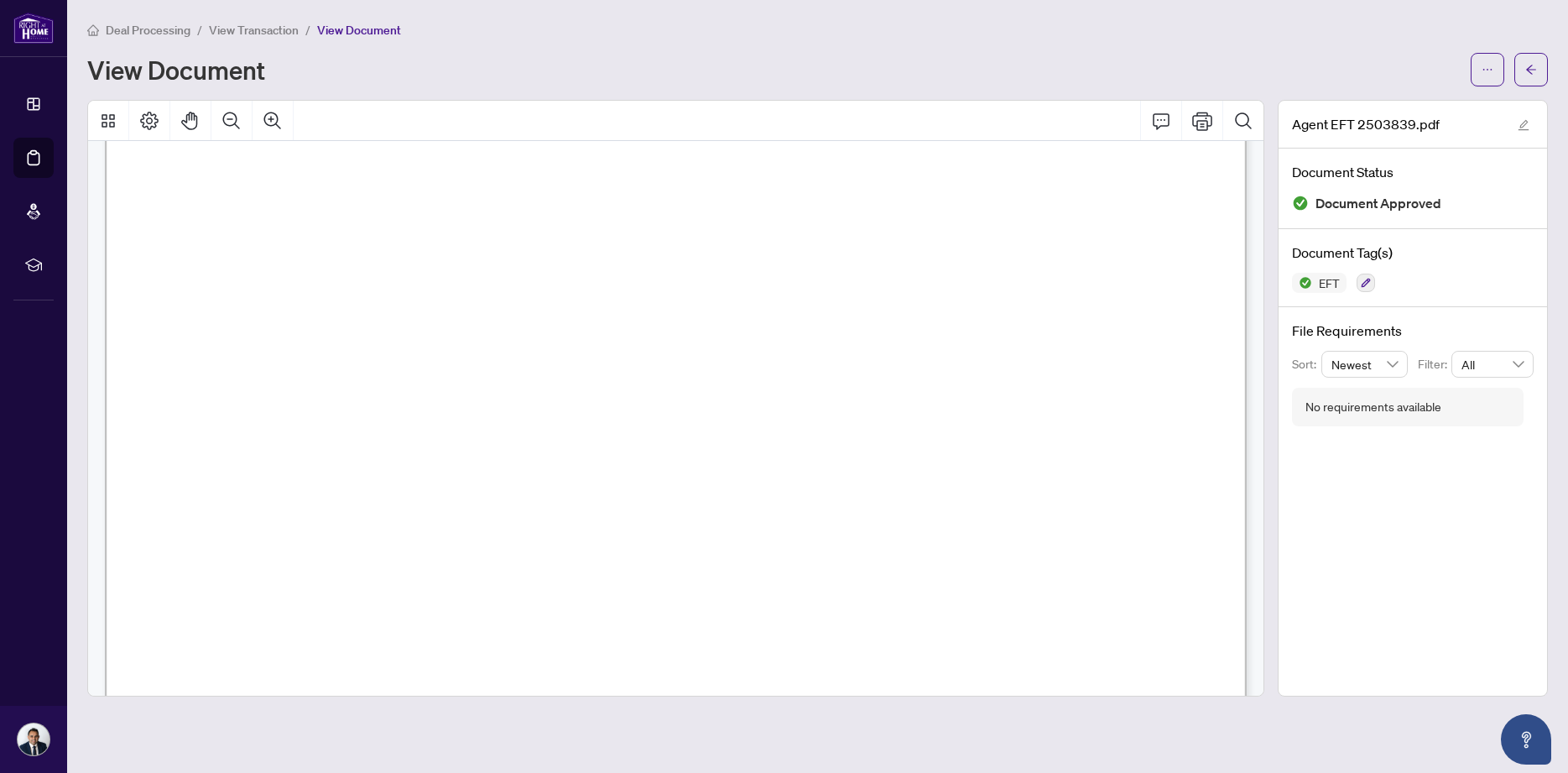
scroll to position [423, 0]
click at [1530, 70] on icon "arrow-left" at bounding box center [1531, 69] width 12 height 12
